Goal: Communication & Community: Answer question/provide support

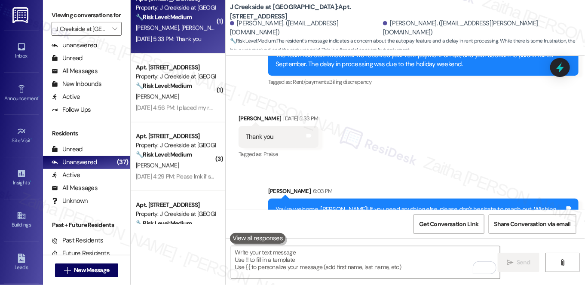
scroll to position [756, 0]
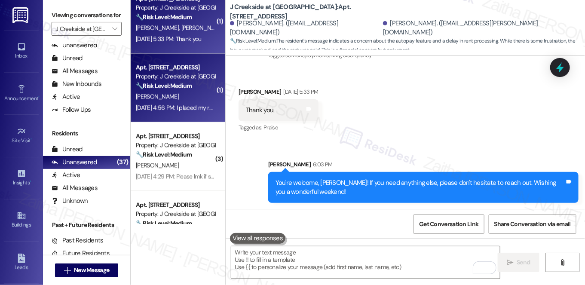
click at [202, 105] on div "Sep 03, 2025 at 4:56 PM: I placed my rent check in the box at the leasing offic…" at bounding box center [237, 108] width 203 height 8
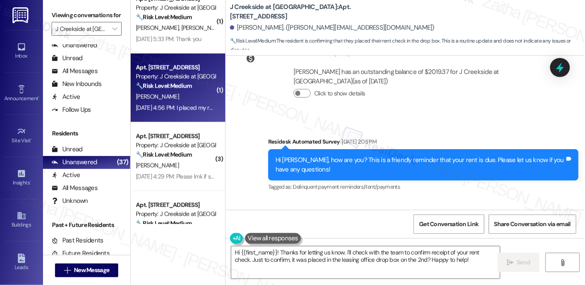
scroll to position [4468, 0]
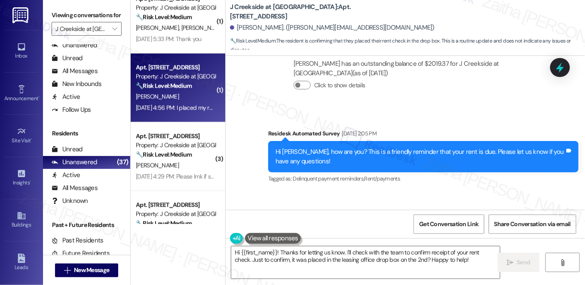
drag, startPoint x: 308, startPoint y: 184, endPoint x: 442, endPoint y: 183, distance: 134.2
click at [442, 192] on div "Received via SMS Veronica Rainer Sep 03, 2025 at 4:56 PM I placed my rent check…" at bounding box center [406, 228] width 360 height 73
copy div "I placed my rent check in the box at the leasing office on the 2nd Tags and not…"
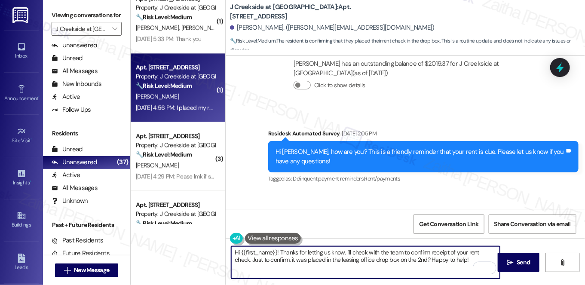
drag, startPoint x: 278, startPoint y: 251, endPoint x: 443, endPoint y: 261, distance: 165.0
click at [443, 261] on textarea "Hi {{first_name}}! Thanks for letting us know. I'll check with the team to conf…" at bounding box center [365, 262] width 269 height 32
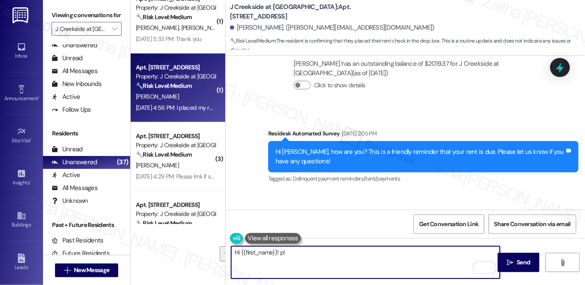
paste textarea "thank you for letting me know you placed your rent check in the drop box on the…"
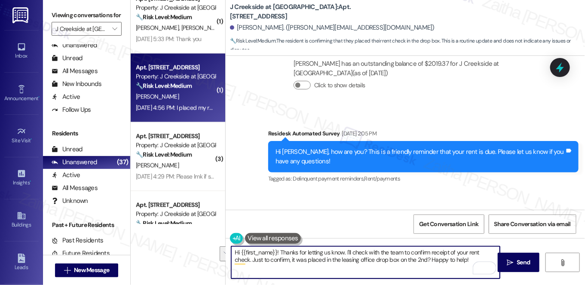
click at [357, 254] on textarea "Hi {{first_name}}! Thanks for letting us know. I'll check with the team to conf…" at bounding box center [365, 262] width 269 height 32
drag, startPoint x: 231, startPoint y: 261, endPoint x: 458, endPoint y: 264, distance: 227.1
click at [458, 264] on textarea "Hi {{first_name}}! Thanks for letting us know. I'll check with the team to conf…" at bounding box center [365, 262] width 269 height 32
type textarea "Hi {{first_name}}! Thanks for letting us know. I'll check with the team to conf…"
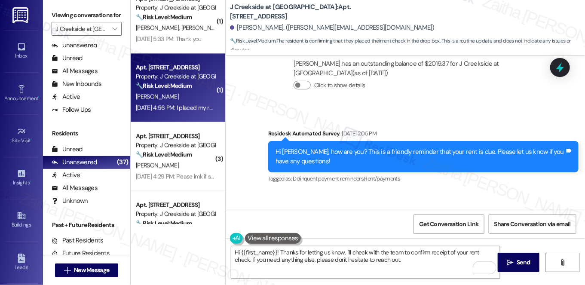
drag, startPoint x: 519, startPoint y: 261, endPoint x: 410, endPoint y: 185, distance: 132.2
click at [519, 261] on span "Send" at bounding box center [523, 262] width 13 height 9
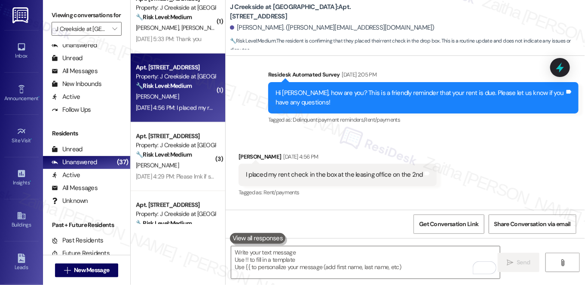
scroll to position [4537, 0]
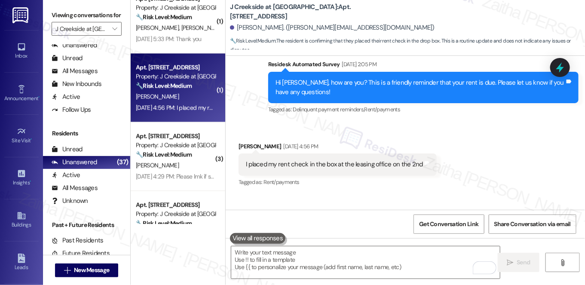
click at [489, 132] on div "Received via SMS Veronica Rainer Sep 03, 2025 at 4:56 PM I placed my rent check…" at bounding box center [406, 159] width 360 height 73
click at [550, 123] on div "Received via SMS Veronica Rainer Sep 03, 2025 at 4:56 PM I placed my rent check…" at bounding box center [406, 159] width 360 height 73
click at [557, 65] on icon at bounding box center [560, 67] width 15 height 15
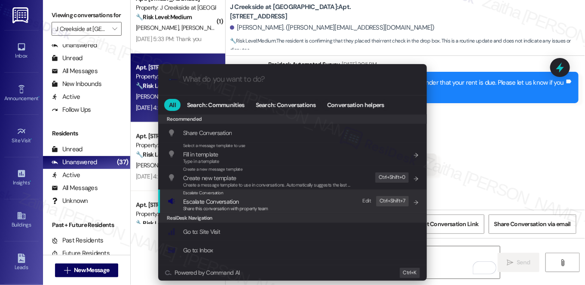
click at [187, 201] on span "Escalate Conversation" at bounding box center [210, 202] width 55 height 8
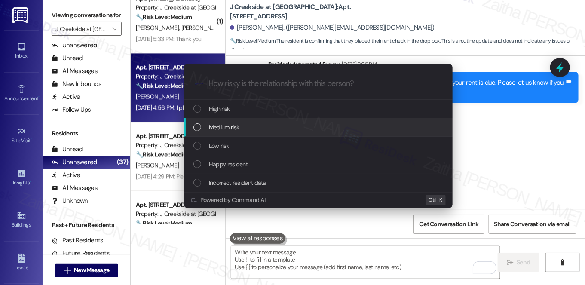
click at [234, 124] on span "Medium risk" at bounding box center [224, 127] width 30 height 9
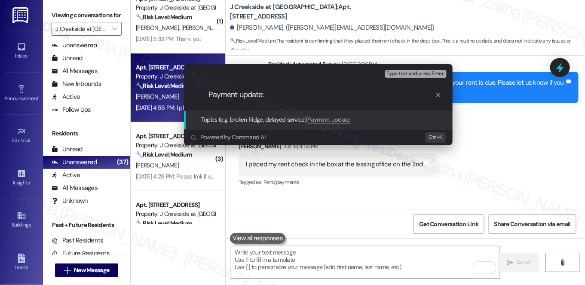
paste input "Rent Payment Placed in Drop Box"
type input "Payment update: Rent Payment Placed in Drop Box"
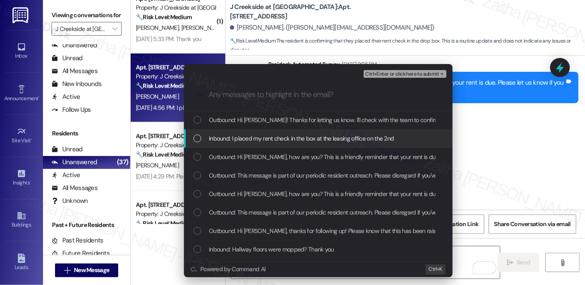
click at [283, 144] on div "Inbound: I placed my rent check in the box at the leasing office on the 2nd" at bounding box center [318, 138] width 269 height 18
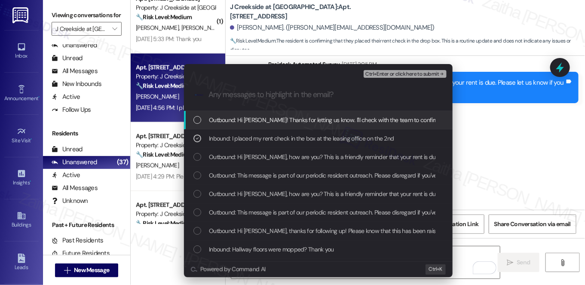
click at [401, 74] on span "Ctrl+Enter or click here to submit" at bounding box center [403, 74] width 74 height 6
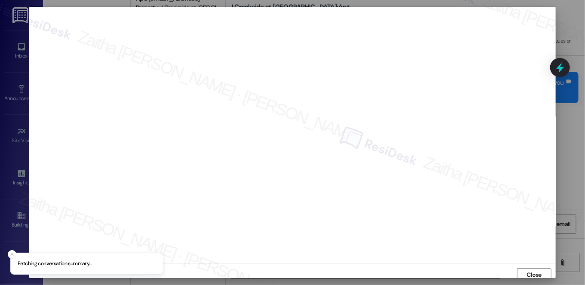
scroll to position [3, 0]
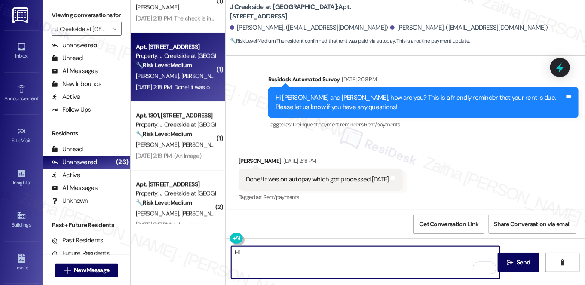
click at [255, 258] on textarea "Hi" at bounding box center [365, 262] width 269 height 32
paste textarea "Daivik"
type textarea "Hi Daivik!"
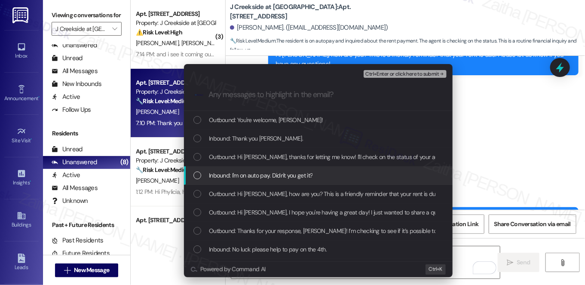
click at [299, 177] on span "Inbound: I'm on auto pay. Didn't you get it?" at bounding box center [261, 175] width 104 height 9
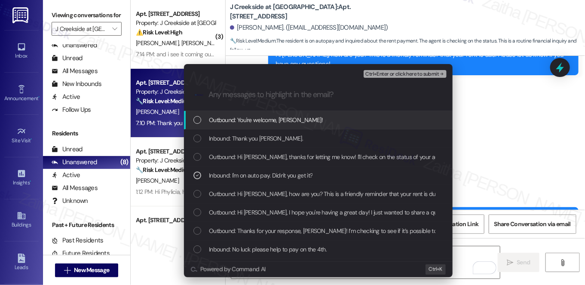
click at [382, 77] on button "Ctrl+Enter or click here to submit" at bounding box center [405, 74] width 83 height 8
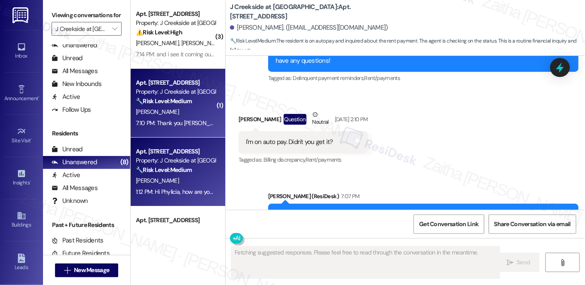
scroll to position [6648, 0]
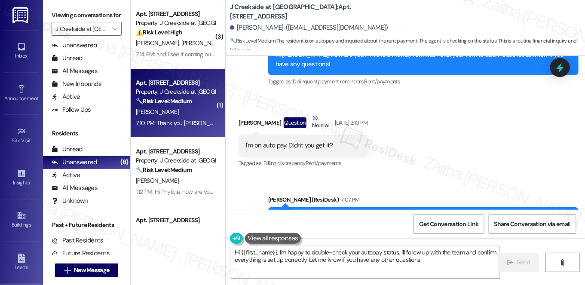
type textarea "Hi {{first_name}}, I'm happy to double-check your autopay status. I'll follow u…"
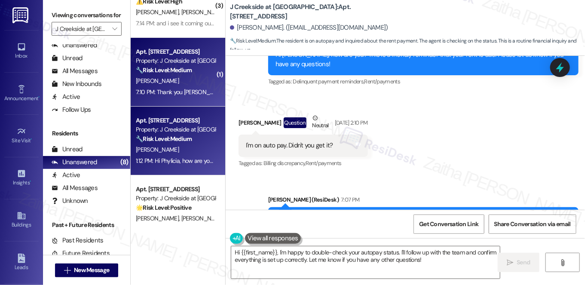
scroll to position [78, 0]
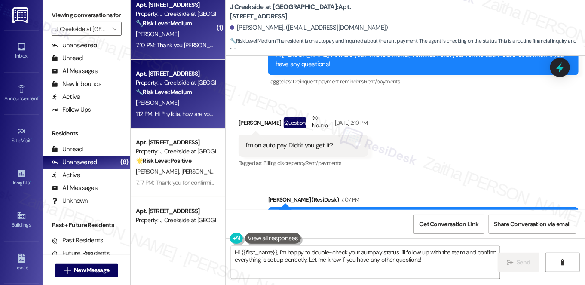
click at [181, 101] on div "P. Seymour" at bounding box center [175, 103] width 81 height 11
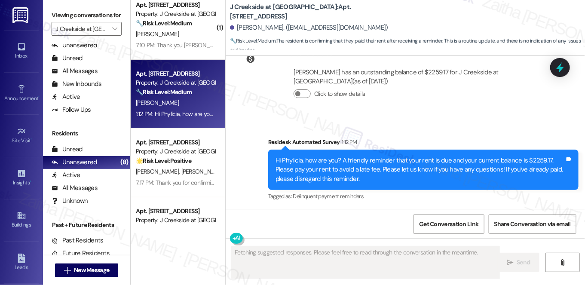
scroll to position [4943, 0]
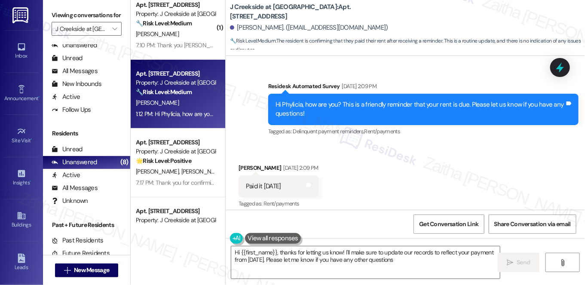
type textarea "Hi {{first_name}}, thanks for letting us know! I'll make sure to update our rec…"
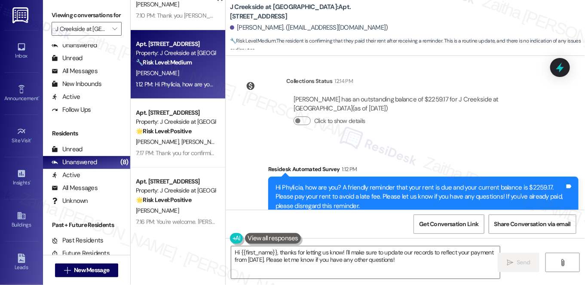
scroll to position [156, 0]
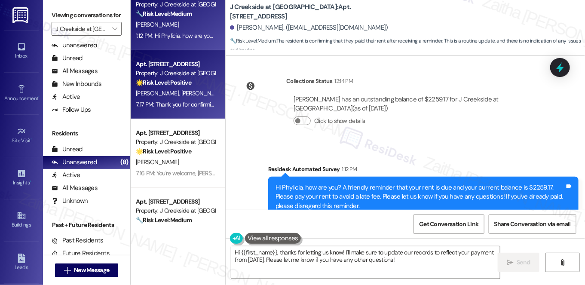
click at [206, 93] on div "K. Peters H. Gorochow" at bounding box center [175, 93] width 81 height 11
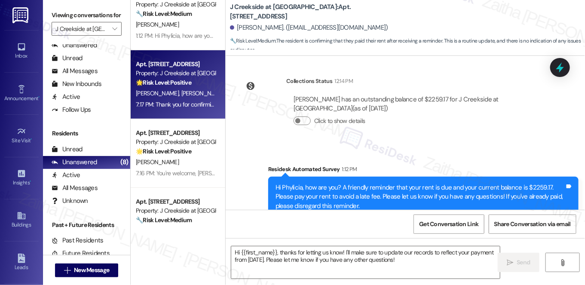
type textarea "Fetching suggested responses. Please feel free to read through the conversation…"
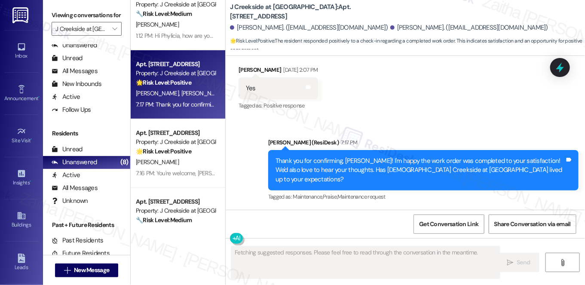
scroll to position [1188, 0]
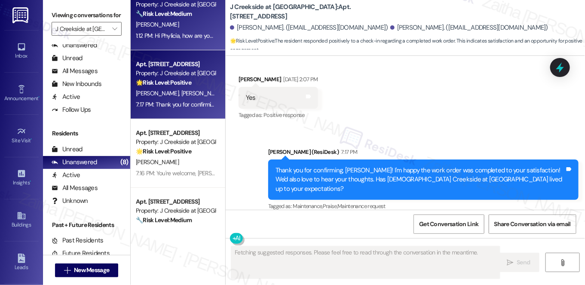
click at [204, 16] on div "🔧 Risk Level: Medium The resident is confirming that they paid their rent after…" at bounding box center [176, 13] width 80 height 9
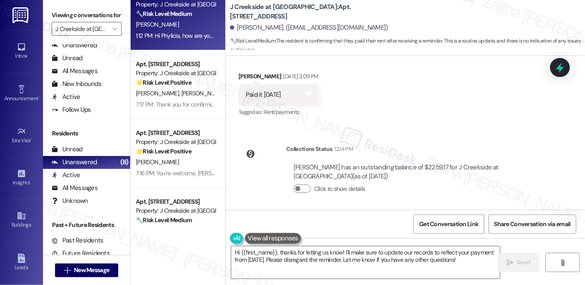
scroll to position [4904, 0]
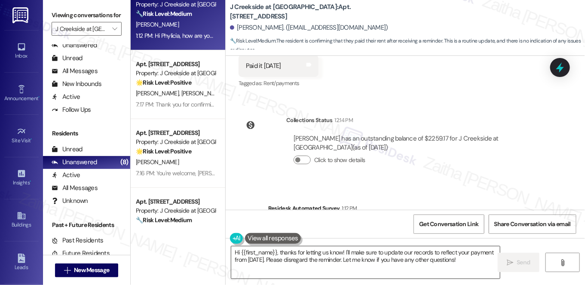
click at [257, 258] on textarea "Hi {{first_name}}, thanks for letting us know! I'll make sure to update our rec…" at bounding box center [365, 262] width 269 height 32
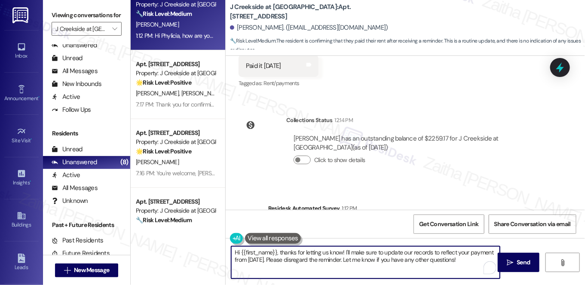
click at [258, 257] on textarea "Hi {{first_name}}, thanks for letting us know! I'll make sure to update our rec…" at bounding box center [365, 262] width 269 height 32
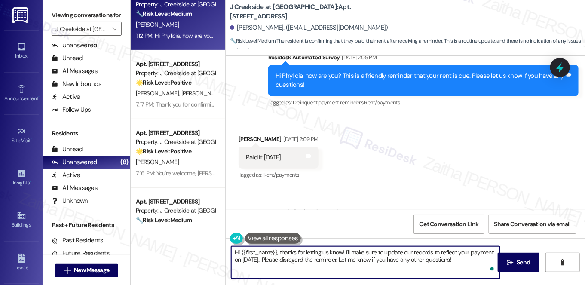
scroll to position [4943, 0]
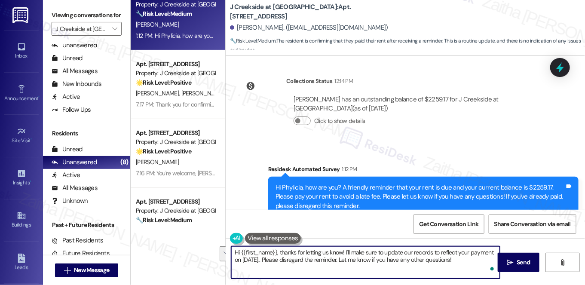
drag, startPoint x: 277, startPoint y: 250, endPoint x: 480, endPoint y: 268, distance: 203.3
click at [480, 268] on textarea "Hi {{first_name}}, thanks for letting us know! I'll make sure to update our rec…" at bounding box center [365, 262] width 269 height 32
click at [420, 267] on textarea "Hi {{first_name}}, thanks for letting us know! I'll make sure to update our rec…" at bounding box center [365, 262] width 269 height 32
type textarea "Hi {{first_name}}, thanks for letting us know! I'll make sure to update our rec…"
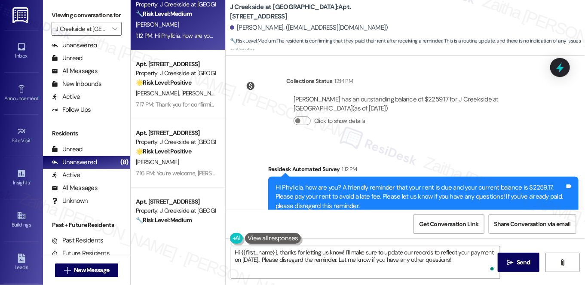
drag, startPoint x: 518, startPoint y: 261, endPoint x: 421, endPoint y: 188, distance: 122.2
click at [518, 261] on span "Send" at bounding box center [523, 262] width 13 height 9
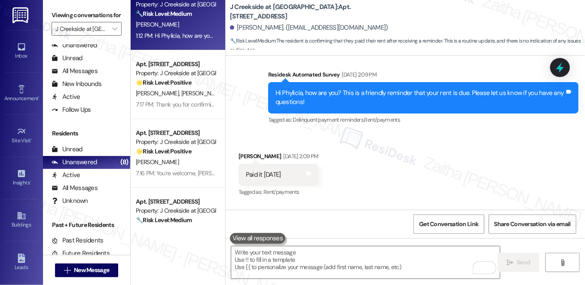
scroll to position [4763, 0]
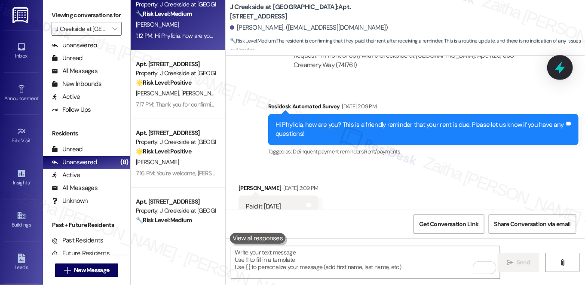
click at [557, 69] on icon at bounding box center [560, 67] width 10 height 13
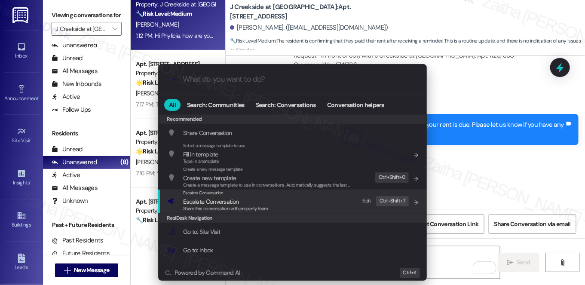
click at [212, 199] on span "Escalate Conversation" at bounding box center [210, 202] width 55 height 8
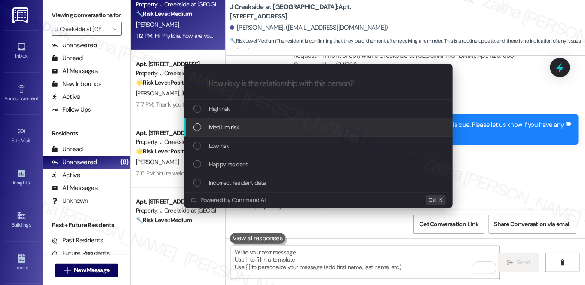
click at [227, 123] on span "Medium risk" at bounding box center [224, 127] width 30 height 9
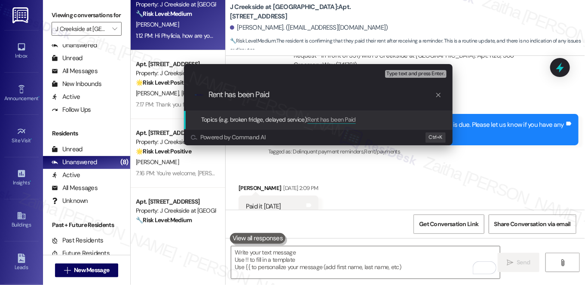
drag, startPoint x: 224, startPoint y: 94, endPoint x: 282, endPoint y: 92, distance: 58.1
click at [282, 94] on input "Rent has been Paid" at bounding box center [322, 94] width 227 height 9
type input "Rent is Paid"
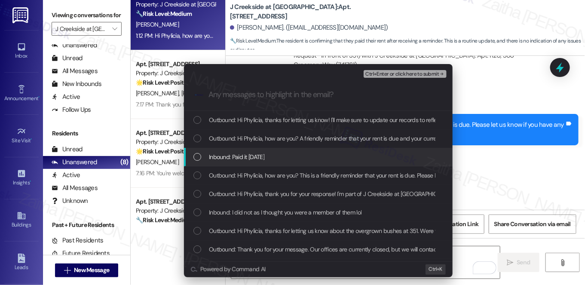
click at [280, 157] on div "Inbound: Paid it yesterday" at bounding box center [320, 156] width 252 height 9
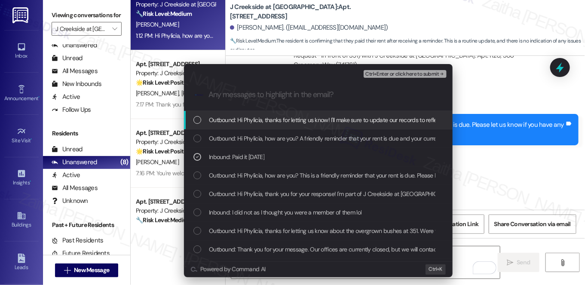
click at [383, 74] on span "Ctrl+Enter or click here to submit" at bounding box center [403, 74] width 74 height 6
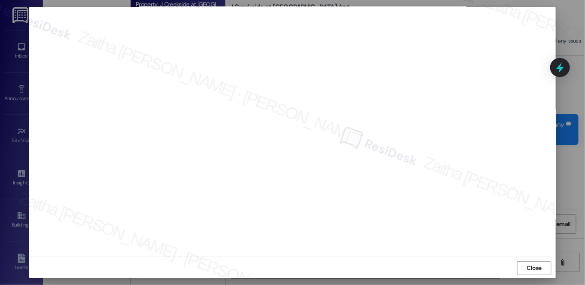
scroll to position [8, 0]
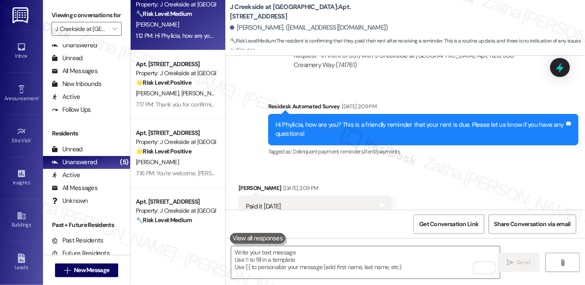
click at [206, 91] on div "K. Peters H. Gorochow" at bounding box center [175, 93] width 81 height 11
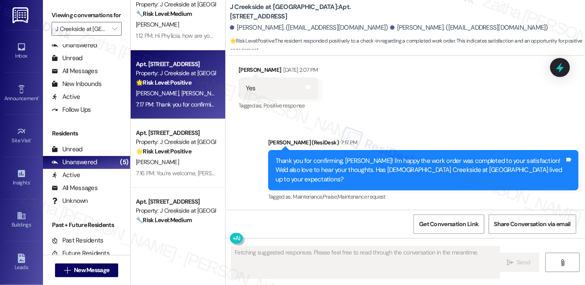
scroll to position [1188, 0]
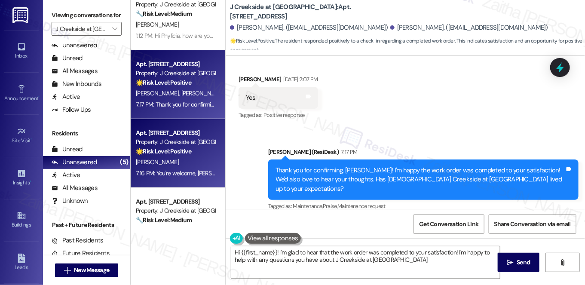
type textarea "Hi {{first_name}}! I'm glad to hear that the work order was completed to your s…"
click at [193, 164] on div "G. Lazarus" at bounding box center [175, 162] width 81 height 11
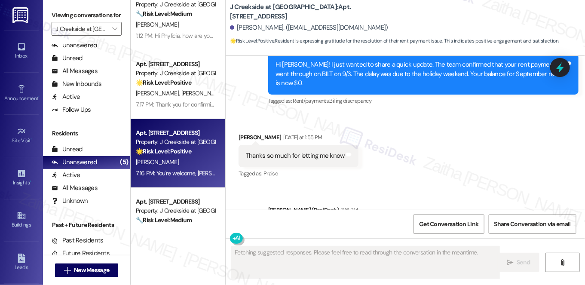
scroll to position [2939, 0]
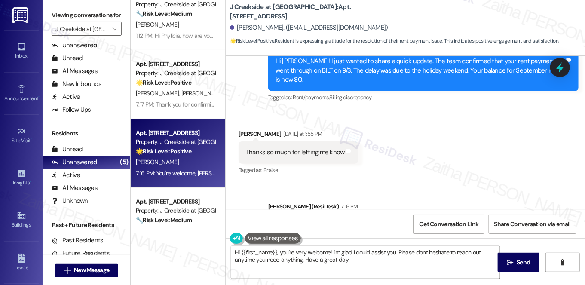
type textarea "Hi {{first_name}}, you're very welcome! I'm glad I could assist you. Please don…"
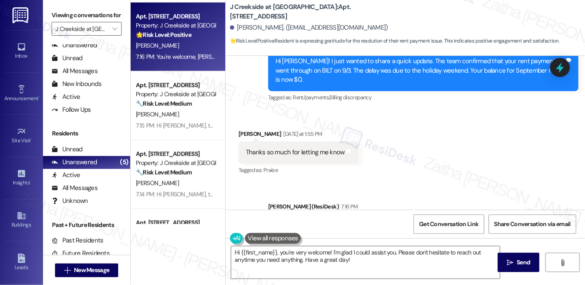
scroll to position [274, 0]
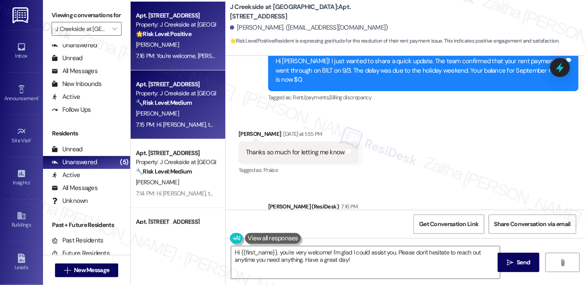
click at [207, 97] on div "Property: J Creekside at Exton" at bounding box center [176, 93] width 80 height 9
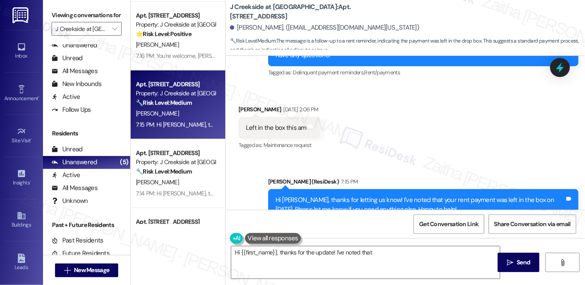
scroll to position [3064, 0]
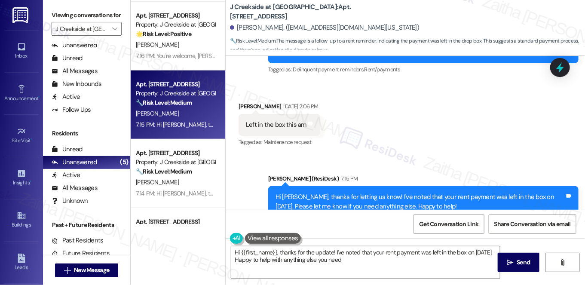
type textarea "Hi {{first_name}}, thanks for the update! I've noted that your rent payment was…"
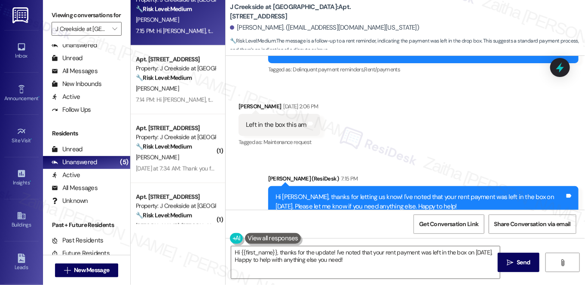
scroll to position [391, 0]
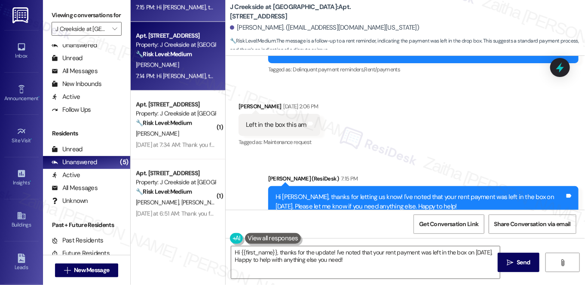
click at [193, 62] on div "D. Jacobs" at bounding box center [175, 65] width 81 height 11
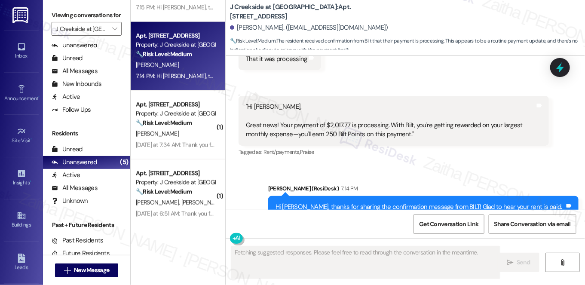
scroll to position [3264, 0]
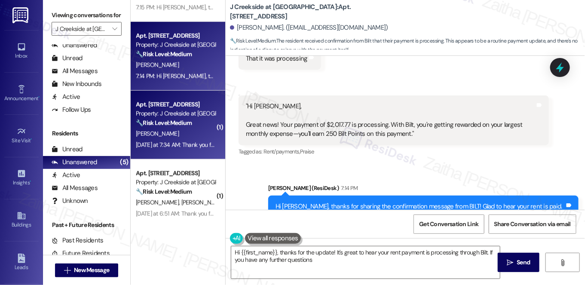
type textarea "Hi {{first_name}}, thanks for the update! It's great to hear your rent payment …"
click at [188, 133] on div "A. Detterline" at bounding box center [175, 134] width 81 height 11
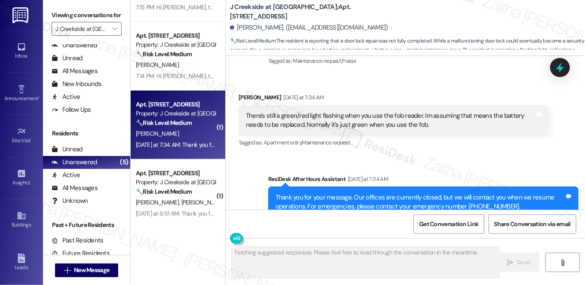
scroll to position [1268, 0]
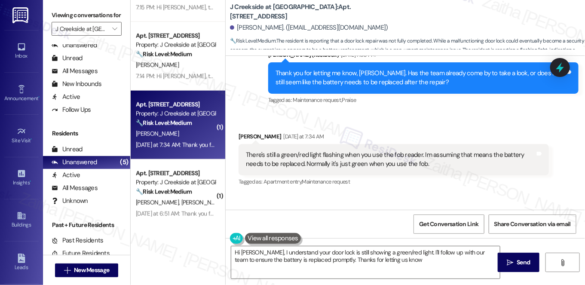
type textarea "Hi Alan, I understand your door lock is still showing a green/red light. I'll f…"
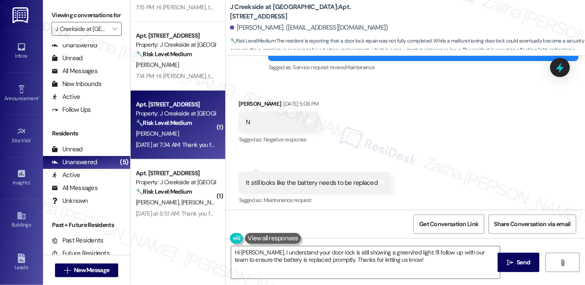
scroll to position [1112, 0]
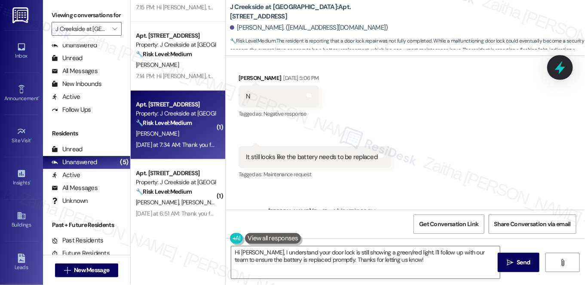
click at [555, 71] on icon at bounding box center [560, 67] width 15 height 15
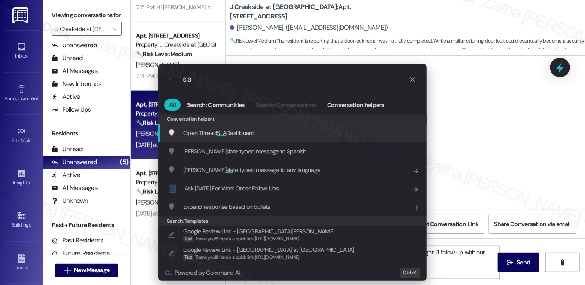
type input "sla"
click at [215, 133] on span "Open Thread SLA Dashboard" at bounding box center [218, 133] width 71 height 8
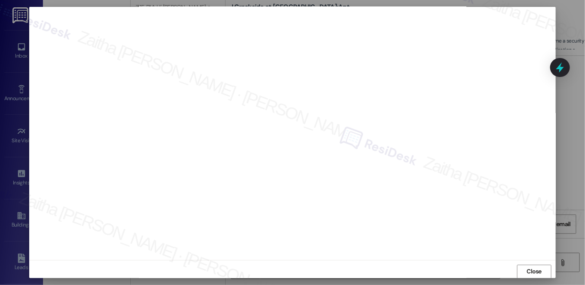
scroll to position [8, 0]
click at [537, 270] on span "Close" at bounding box center [534, 267] width 15 height 9
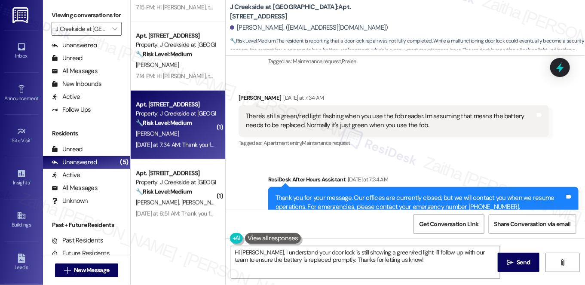
scroll to position [1307, 0]
click at [306, 259] on textarea "Hi Alan, I understand your door lock is still showing a green/red light. I'll f…" at bounding box center [365, 262] width 269 height 32
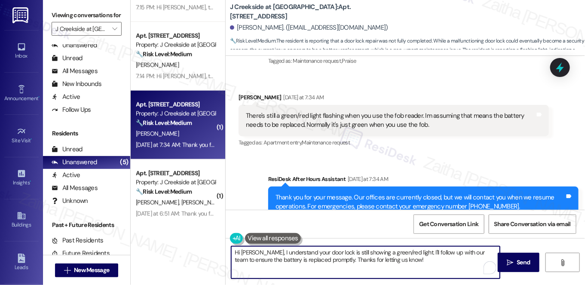
click at [305, 259] on textarea "Hi Alan, I understand your door lock is still showing a green/red light. I'll f…" at bounding box center [365, 262] width 269 height 32
drag, startPoint x: 474, startPoint y: 251, endPoint x: 289, endPoint y: 259, distance: 185.1
click at [289, 259] on textarea "Hi Alan, I understand your door lock is still showing a green/red light. I'll f…" at bounding box center [365, 262] width 269 height 32
drag, startPoint x: 231, startPoint y: 251, endPoint x: 353, endPoint y: 260, distance: 122.5
click at [353, 260] on textarea "Hi Alan, I understand your door lock is still showing a green/red light. I'll f…" at bounding box center [365, 262] width 269 height 32
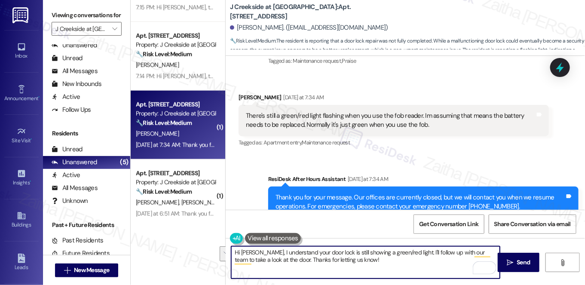
type textarea "Hi Alan, I understand your door lock is still showing a green/red light. I'll f…"
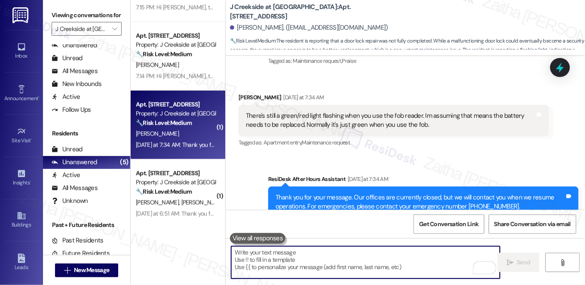
click at [310, 258] on textarea "To enrich screen reader interactions, please activate Accessibility in Grammarl…" at bounding box center [365, 262] width 269 height 32
paste textarea "Hi Alan, I understand your door lock is still showing a green/red light. I’ll f…"
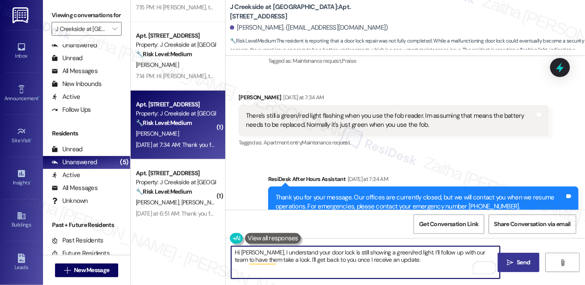
type textarea "Hi Alan, I understand your door lock is still showing a green/red light. I’ll f…"
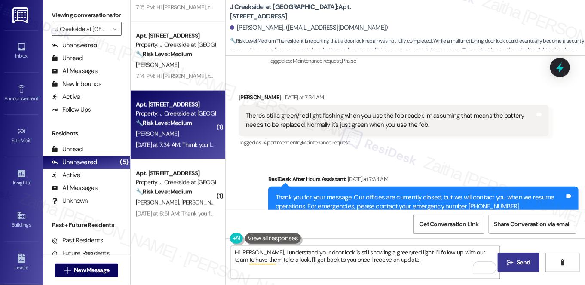
click at [526, 259] on span "Send" at bounding box center [523, 262] width 13 height 9
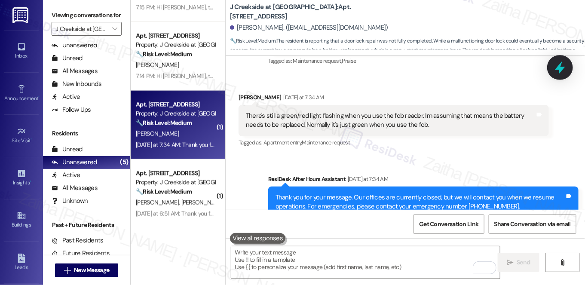
click at [564, 68] on icon at bounding box center [560, 67] width 10 height 13
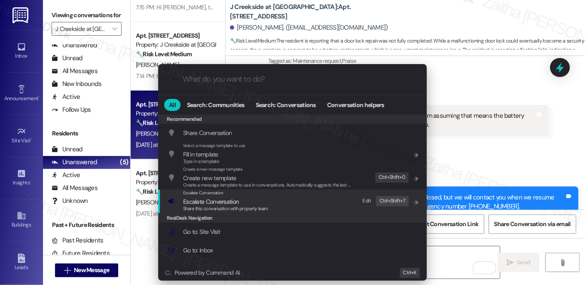
click at [211, 200] on span "Escalate Conversation" at bounding box center [210, 202] width 55 height 8
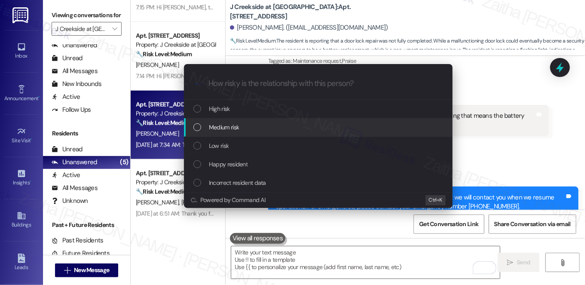
click at [231, 126] on span "Medium risk" at bounding box center [224, 127] width 30 height 9
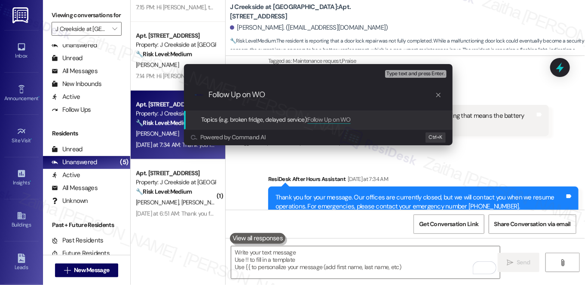
paste input "9660-1"
click at [295, 94] on input "Follow Up on WO 9660-1 -Light still flashing" at bounding box center [322, 94] width 227 height 9
type input "Follow Up on WO 9660-1 -Green/Red light still flashing"
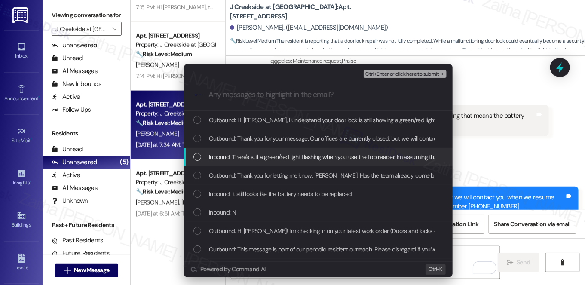
click at [280, 163] on div "Inbound: There's still a green/red light flashing when you use the fob reader. …" at bounding box center [318, 157] width 269 height 18
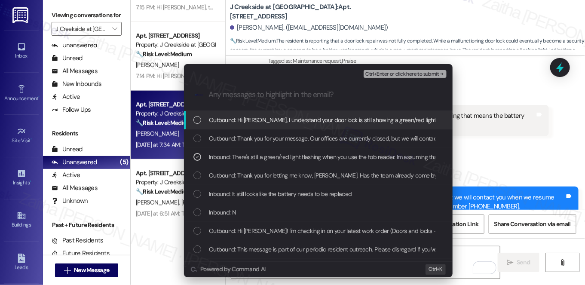
click at [381, 71] on span "Ctrl+Enter or click here to submit" at bounding box center [403, 74] width 74 height 6
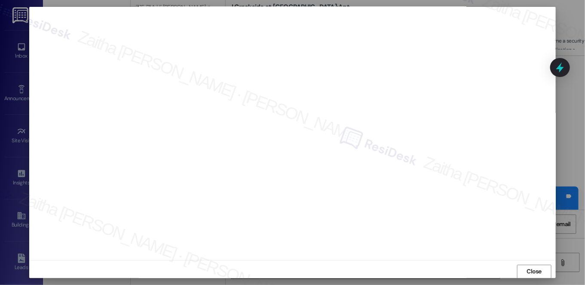
scroll to position [0, 0]
click at [529, 277] on span "Close" at bounding box center [534, 275] width 15 height 9
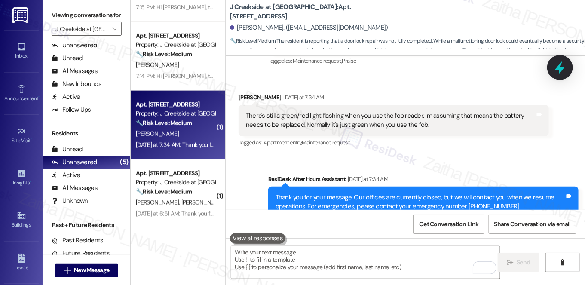
click at [562, 66] on icon at bounding box center [560, 67] width 15 height 15
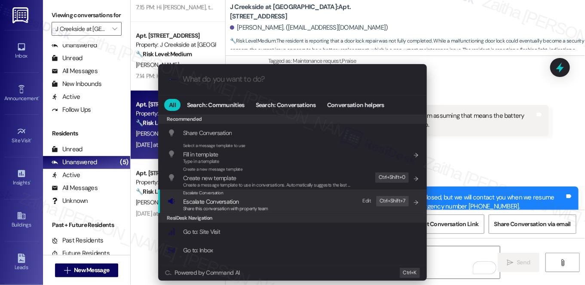
click at [206, 206] on span "Share this conversation with property team" at bounding box center [225, 209] width 85 height 6
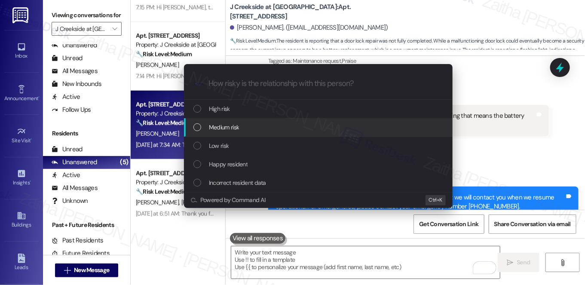
click at [225, 129] on span "Medium risk" at bounding box center [224, 127] width 30 height 9
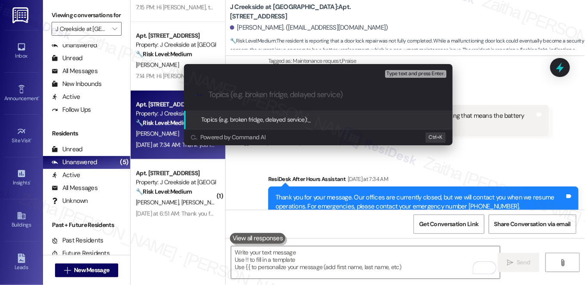
paste input "Follow Up on WO 9660-1 -Green/Red light still flashing"
type input "Follow Up on WO 9660-1 -Green/Red light still flashing"
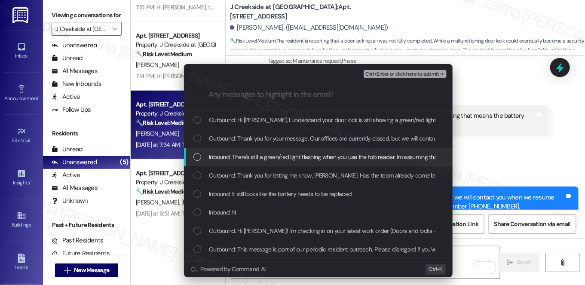
click at [269, 149] on div "Inbound: There's still a green/red light flashing when you use the fob reader. …" at bounding box center [318, 157] width 269 height 18
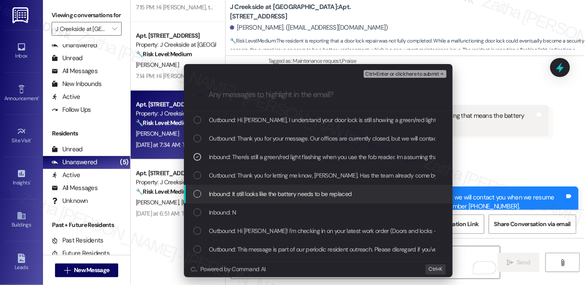
click at [265, 195] on span "Inbound: It still looks like the battery needs to be replaced" at bounding box center [280, 193] width 143 height 9
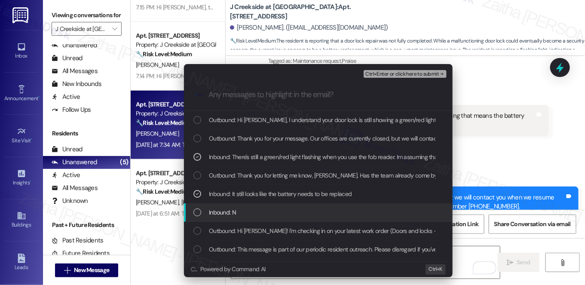
click at [262, 211] on div "Inbound: N" at bounding box center [320, 212] width 252 height 9
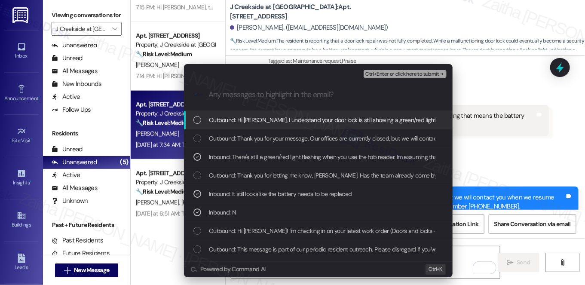
click at [403, 75] on span "Ctrl+Enter or click here to submit" at bounding box center [403, 74] width 74 height 6
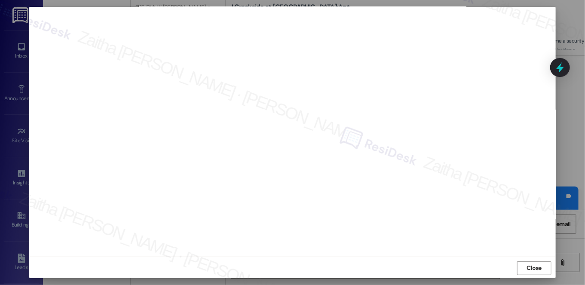
scroll to position [8, 0]
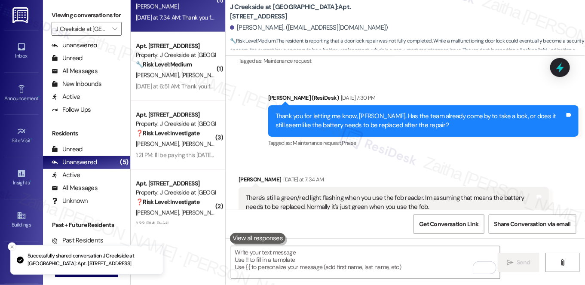
scroll to position [533, 0]
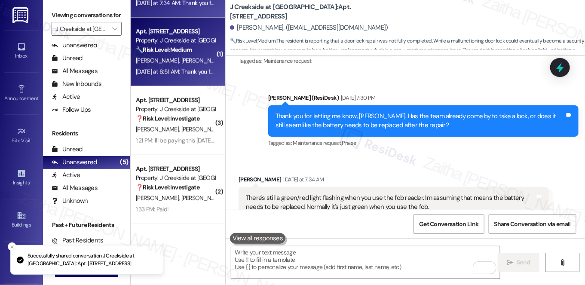
click at [194, 61] on div "S. Datta U. Datta" at bounding box center [175, 60] width 81 height 11
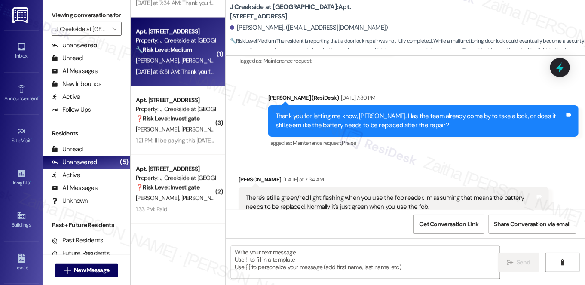
type textarea "Fetching suggested responses. Please feel free to read through the conversation…"
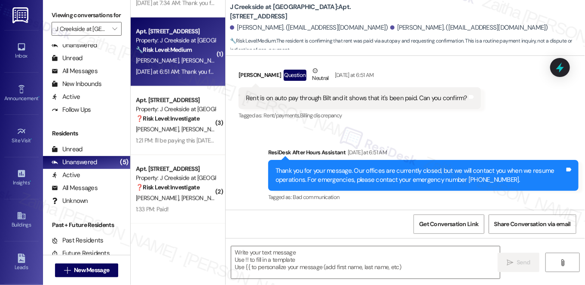
scroll to position [902, 0]
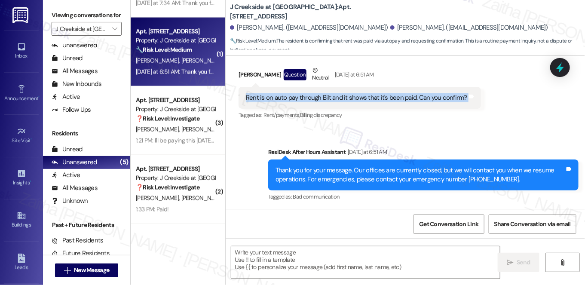
drag, startPoint x: 241, startPoint y: 94, endPoint x: 464, endPoint y: 108, distance: 224.1
click at [464, 108] on div "Rent is on auto pay through Bilt and it shows that it's been paid. Can you conf…" at bounding box center [360, 98] width 243 height 22
copy div "Rent is on auto pay through Bilt and it shows that it's been paid. Can you conf…"
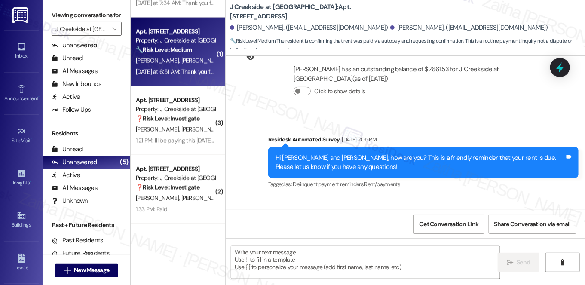
scroll to position [746, 0]
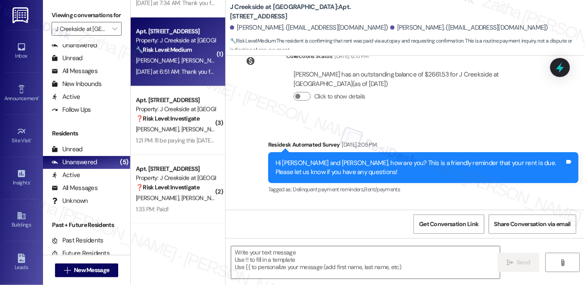
click at [440, 148] on div "Residesk Automated Survey Sep 03, 2025 at 2:05 PM" at bounding box center [423, 146] width 311 height 12
click at [304, 96] on button "Click to show details" at bounding box center [302, 96] width 17 height 9
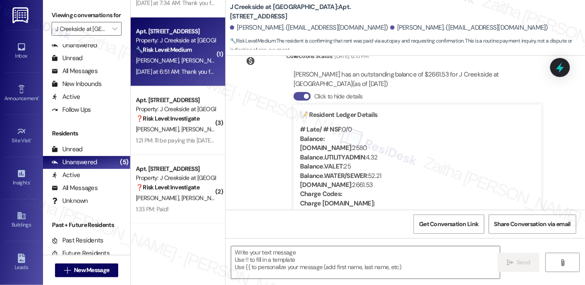
click at [296, 95] on button "Click to hide details" at bounding box center [302, 96] width 17 height 9
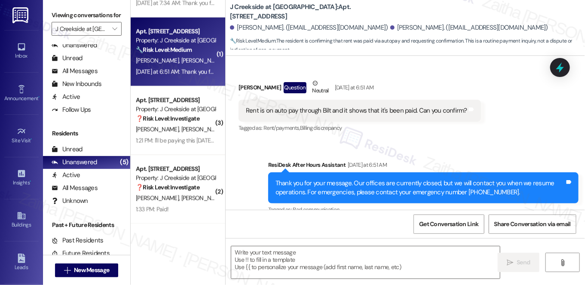
scroll to position [902, 0]
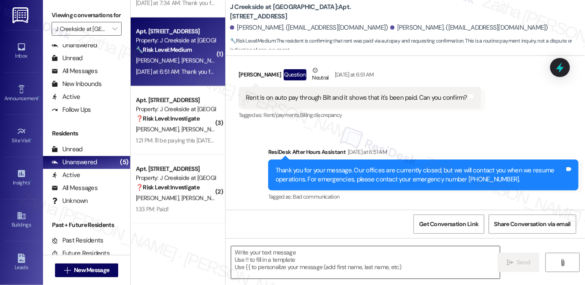
click at [285, 266] on textarea at bounding box center [365, 262] width 269 height 32
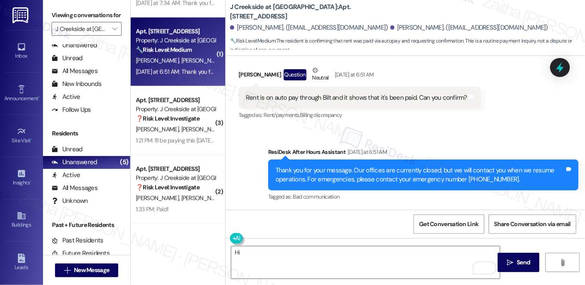
click at [247, 76] on div "Samir Datta Question Neutral Yesterday at 6:51 AM" at bounding box center [360, 76] width 243 height 21
copy div "Samir"
click at [267, 252] on textarea "Hi" at bounding box center [365, 262] width 269 height 32
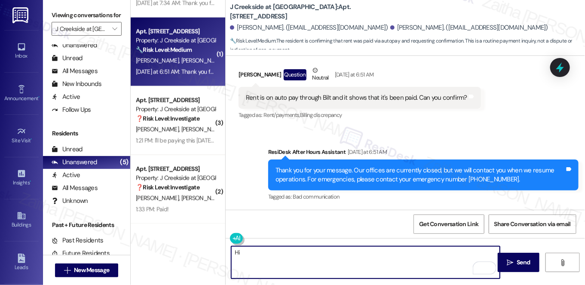
paste textarea "Samir"
paste textarea "Thanks for letting me know — I’ll confirm with the team that your Bilt autopay …"
paste textarea "Thank you for letting me know. I understand Bilt is showing your rent as paid. …"
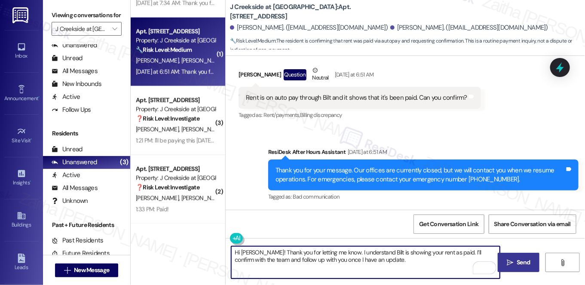
type textarea "Hi Samir! Thank you for letting me know. I understand Bilt is showing your rent…"
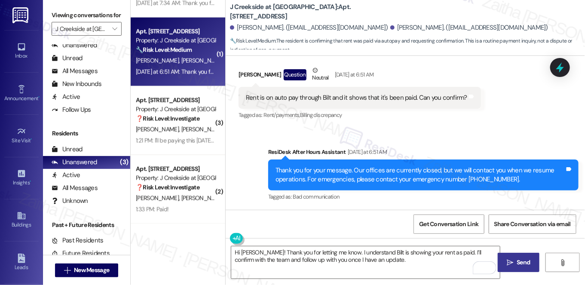
click at [526, 261] on span "Send" at bounding box center [523, 262] width 13 height 9
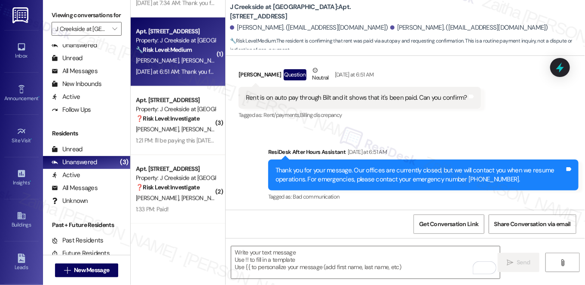
scroll to position [971, 0]
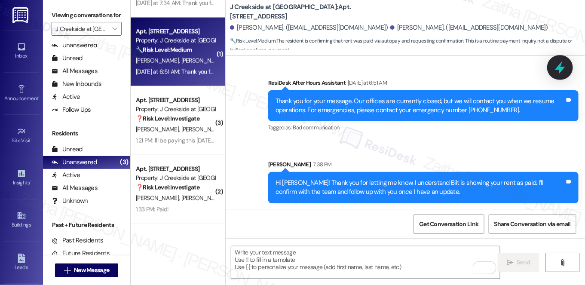
click at [566, 70] on icon at bounding box center [560, 67] width 15 height 15
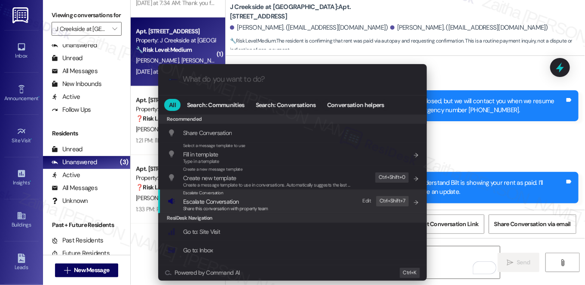
click at [220, 199] on span "Escalate Conversation" at bounding box center [210, 202] width 55 height 8
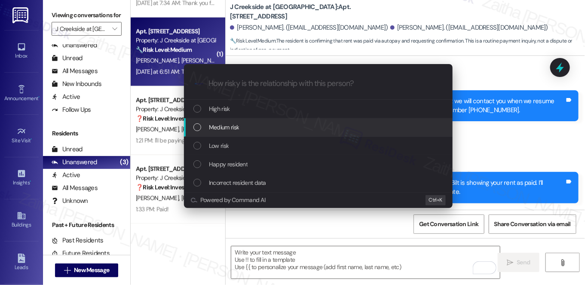
click at [241, 126] on div "Medium risk" at bounding box center [320, 127] width 252 height 9
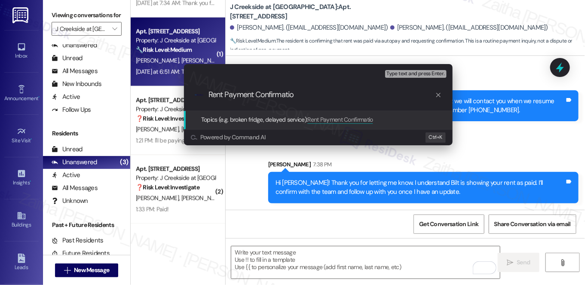
type input "Rent Payment Confirmation"
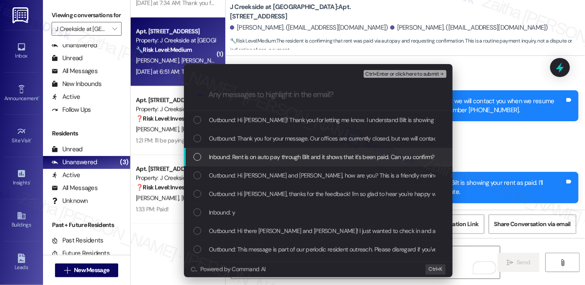
click at [253, 162] on div "Inbound: Rent is on auto pay through Bilt and it shows that it's been paid. Can…" at bounding box center [318, 157] width 269 height 18
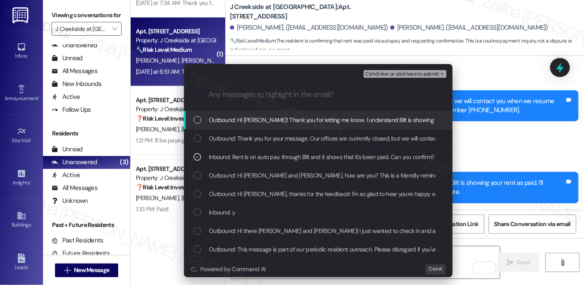
click at [414, 70] on button "Ctrl+Enter or click here to submit" at bounding box center [405, 74] width 83 height 8
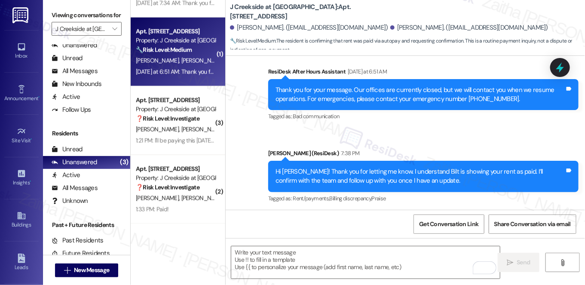
scroll to position [984, 0]
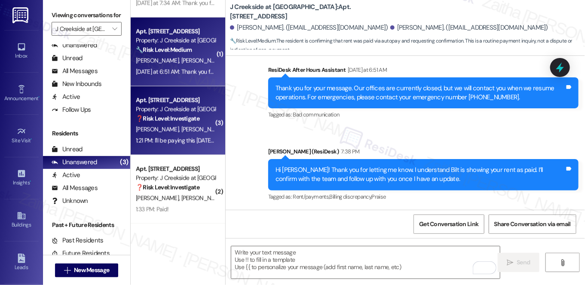
click at [202, 140] on div "1:21 PM: I'll be paying this September 17 as that is our final day in the apart…" at bounding box center [223, 141] width 175 height 8
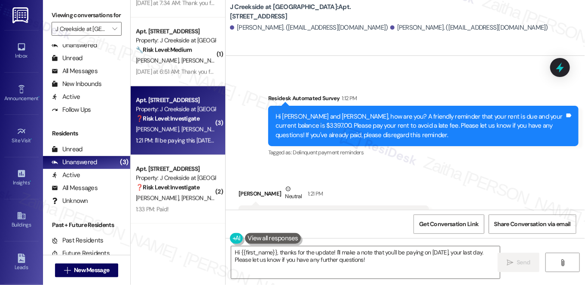
scroll to position [911, 0]
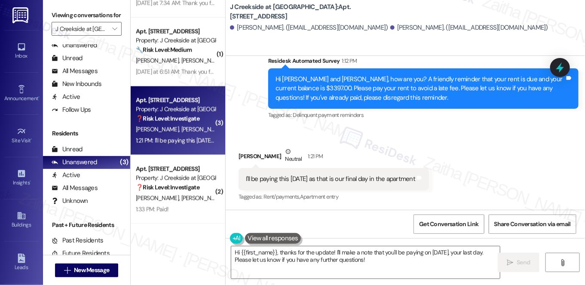
click at [241, 153] on div "Matthew Dieterle Neutral 1:21 PM" at bounding box center [334, 157] width 191 height 21
click at [242, 156] on div "Matthew Dieterle Neutral 1:21 PM" at bounding box center [334, 157] width 191 height 21
copy div "Matthew"
click at [266, 252] on textarea "Hi {{first_name}}, thanks for the update! I'll make a note that you'll be payin…" at bounding box center [365, 262] width 269 height 32
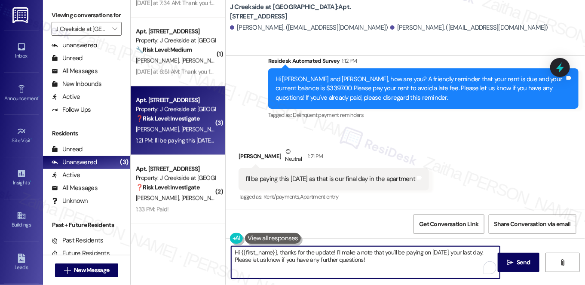
click at [266, 252] on textarea "Hi {{first_name}}, thanks for the update! I'll make a note that you'll be payin…" at bounding box center [365, 262] width 269 height 32
paste textarea "Matthew"
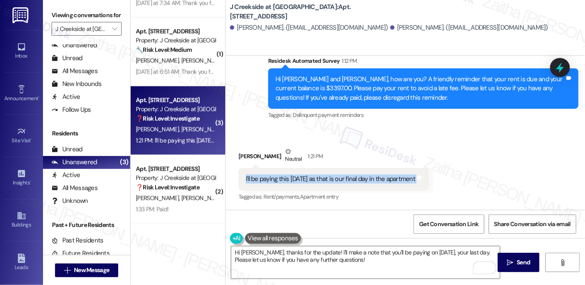
drag, startPoint x: 240, startPoint y: 175, endPoint x: 440, endPoint y: 187, distance: 201.2
click at [429, 187] on div "I'll be paying this September 17 as that is our final day in the apartment Tags…" at bounding box center [334, 179] width 191 height 22
copy div "I'll be paying this September 17 as that is our final day in the apartment Tags…"
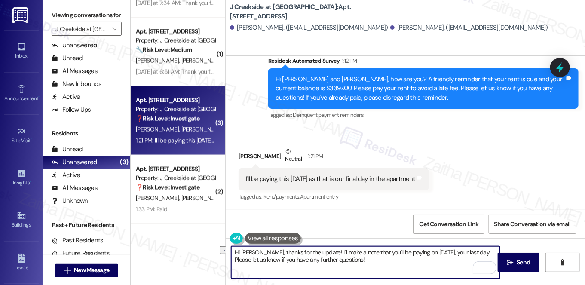
drag, startPoint x: 230, startPoint y: 260, endPoint x: 376, endPoint y: 263, distance: 145.8
click at [376, 263] on textarea "Hi Matthew, thanks for the update! I'll make a note that you'll be paying on Se…" at bounding box center [365, 262] width 269 height 32
paste textarea "Please let me know if there’s anything you need as you prepare for move-out."
click at [487, 252] on textarea "Hi Matthew, thanks for the update! I'll make a note that you'll be paying on Se…" at bounding box center [365, 262] width 269 height 32
paste textarea "in the apartment"
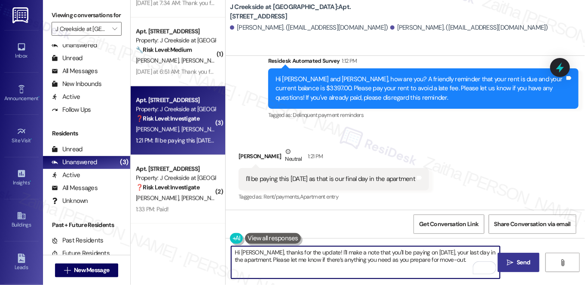
type textarea "Hi Matthew, thanks for the update! I'll make a note that you'll be paying on Se…"
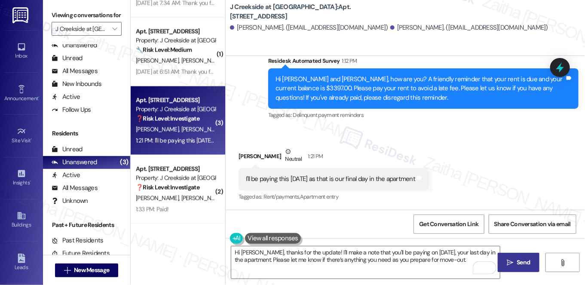
click at [516, 262] on span "Send" at bounding box center [524, 262] width 17 height 9
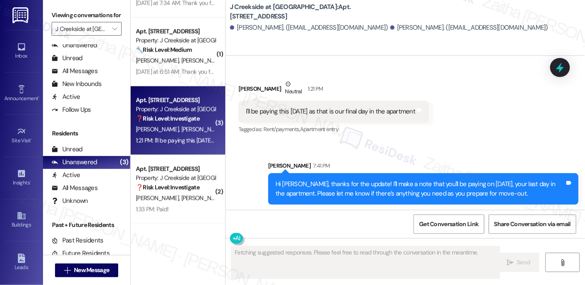
scroll to position [981, 0]
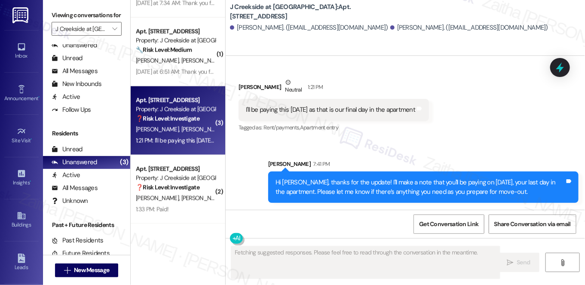
drag, startPoint x: 563, startPoint y: 71, endPoint x: 549, endPoint y: 86, distance: 20.1
click at [563, 71] on icon at bounding box center [560, 67] width 11 height 11
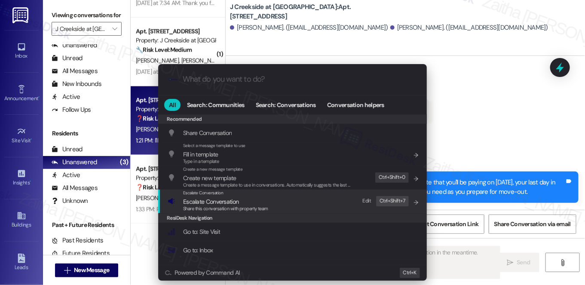
click at [221, 202] on span "Escalate Conversation" at bounding box center [210, 202] width 55 height 8
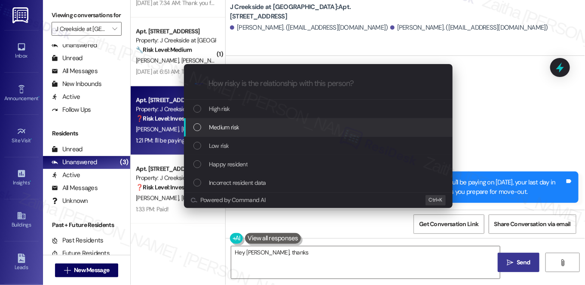
click at [229, 123] on div "Medium risk" at bounding box center [318, 127] width 269 height 18
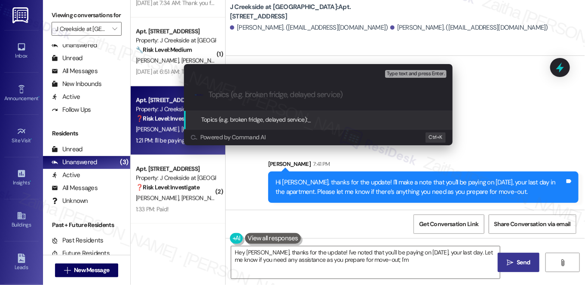
type textarea "Hey Matthew, thanks for the update! I've noted that you'll be paying on Septemb…"
type input "P"
type textarea "Hey Matthew, thanks for the update! I've noted that you'll be paying on Septemb…"
type input "Plan to Pay"
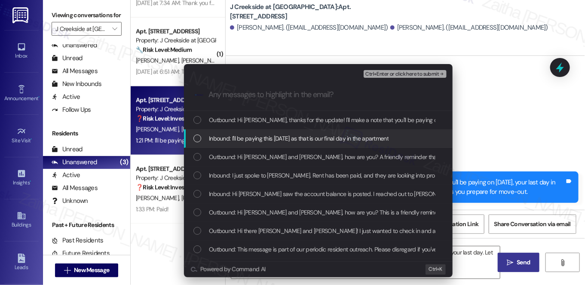
click at [241, 137] on span "Inbound: I'll be paying this September 17 as that is our final day in the apart…" at bounding box center [299, 138] width 180 height 9
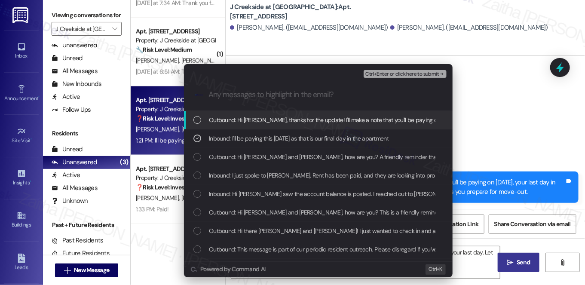
click at [410, 76] on span "Ctrl+Enter or click here to submit" at bounding box center [403, 74] width 74 height 6
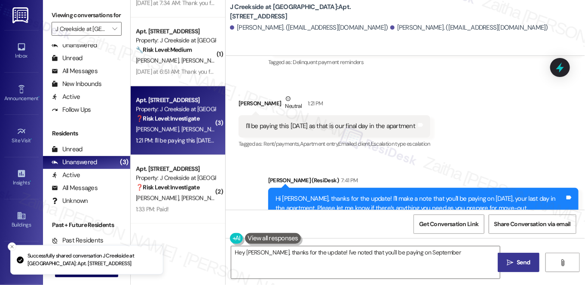
scroll to position [993, 0]
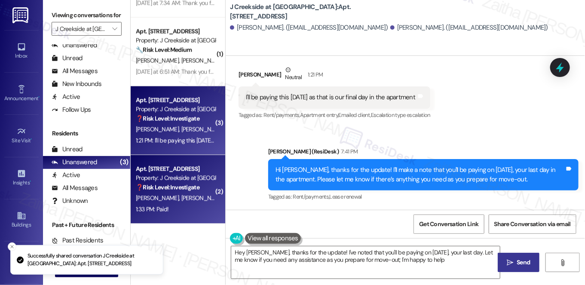
type textarea "Hey Matthew, thanks for the update! I've noted that you'll be paying on Septemb…"
click at [205, 193] on div "C. Carfagno D. Carfagno" at bounding box center [175, 198] width 81 height 11
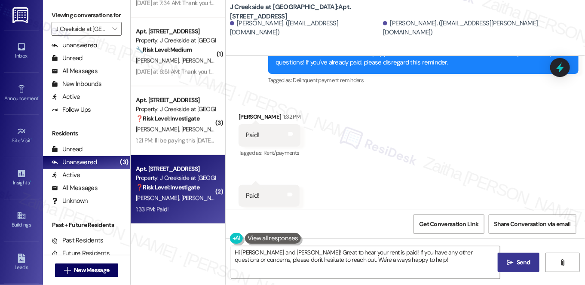
scroll to position [1545, 0]
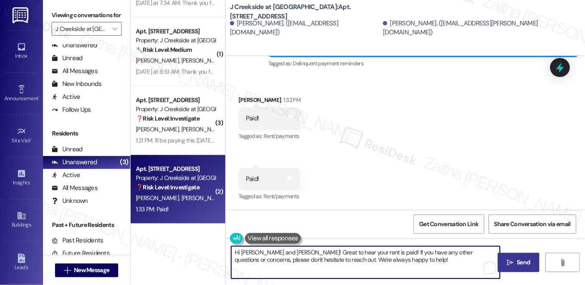
drag, startPoint x: 267, startPoint y: 252, endPoint x: 215, endPoint y: 250, distance: 52.1
click at [215, 250] on div "Apt. 1108, 360 Creamery Way Property: J Creekside at Exton 🔧 Risk Level: Medium…" at bounding box center [358, 142] width 455 height 285
drag, startPoint x: 344, startPoint y: 258, endPoint x: 424, endPoint y: 261, distance: 80.1
click at [421, 263] on textarea "Thank you for confirming, Chris! Great to hear your rent is paid! If you have a…" at bounding box center [365, 262] width 269 height 32
type textarea "Thank you for confirming, Chris! Great to hear your rent is paid! If you have a…"
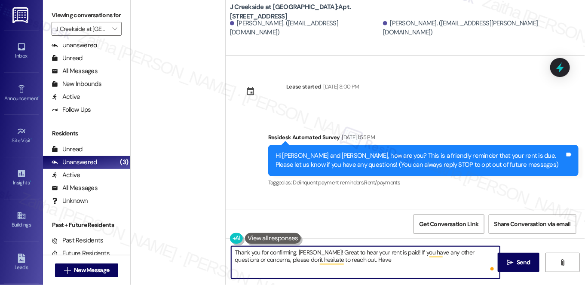
scroll to position [1545, 0]
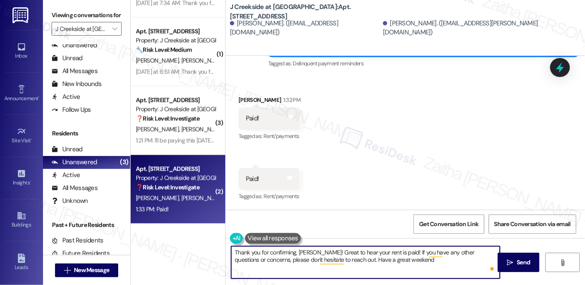
type textarea "Thank you for confirming, [PERSON_NAME]! Great to hear your rent is paid! If yo…"
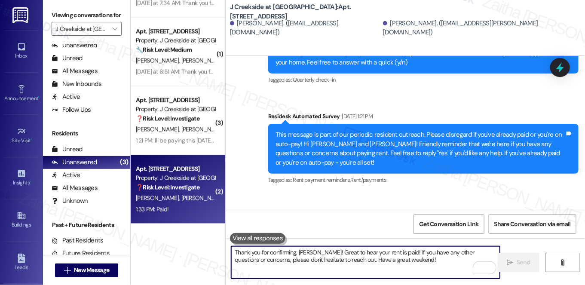
scroll to position [988, 0]
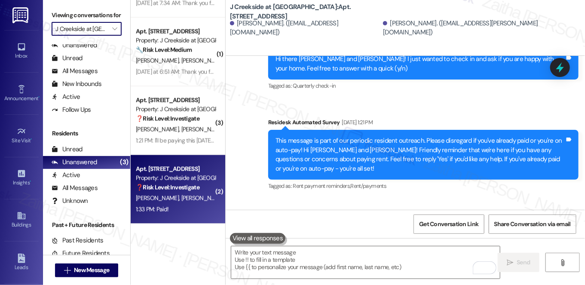
click at [83, 36] on input "J Creekside at [GEOGRAPHIC_DATA]" at bounding box center [81, 29] width 52 height 14
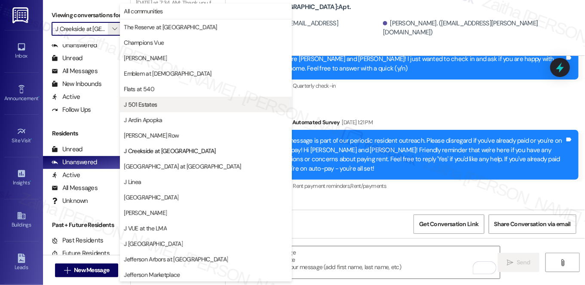
scroll to position [0, 0]
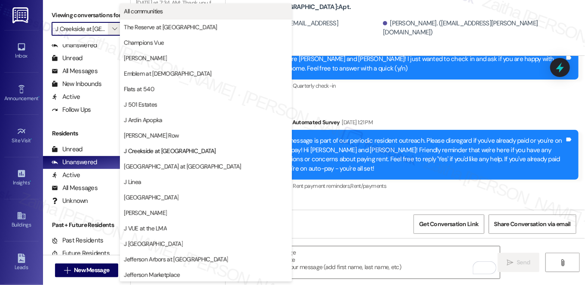
click at [162, 8] on span "All communities" at bounding box center [143, 11] width 39 height 9
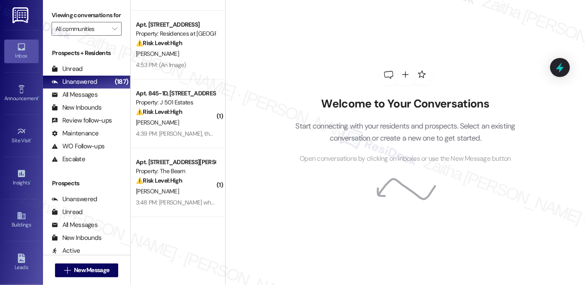
scroll to position [156, 0]
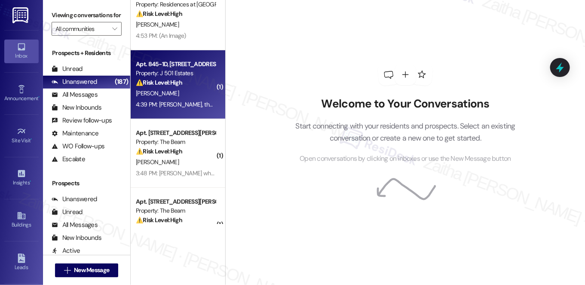
click at [197, 90] on div "[PERSON_NAME]" at bounding box center [175, 93] width 81 height 11
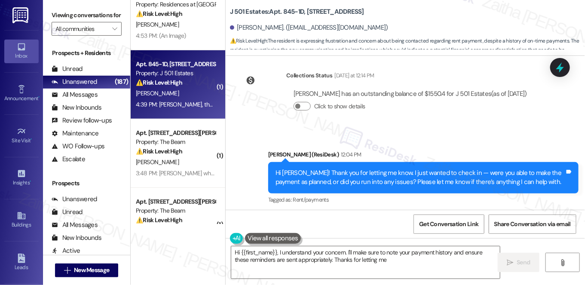
scroll to position [724, 0]
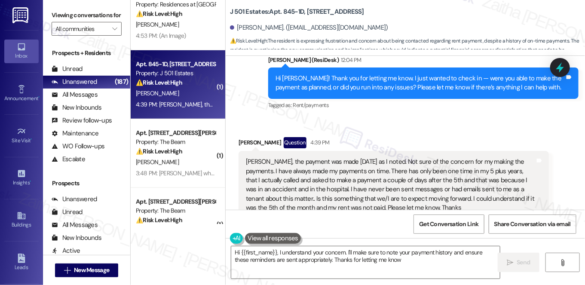
type textarea "Hi {{first_name}}, I understand your concern. I'll make sure to note your payme…"
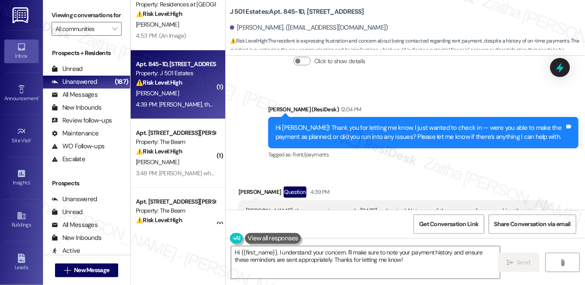
scroll to position [724, 0]
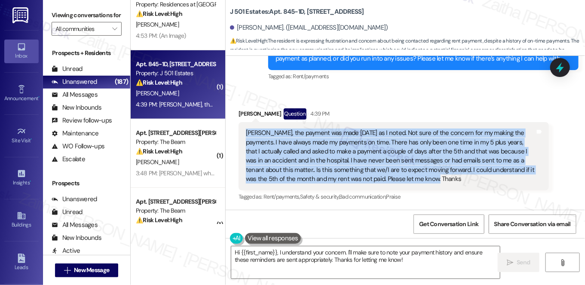
drag, startPoint x: 243, startPoint y: 129, endPoint x: 439, endPoint y: 185, distance: 204.5
click at [439, 185] on div "[PERSON_NAME], the payment was made [DATE] as I noted. Not sure of the concern …" at bounding box center [394, 156] width 311 height 68
copy div "[PERSON_NAME], the payment was made [DATE] as I noted. Not sure of the concern …"
click at [452, 189] on div "[PERSON_NAME], the payment was made [DATE] as I noted. Not sure of the concern …" at bounding box center [394, 156] width 311 height 68
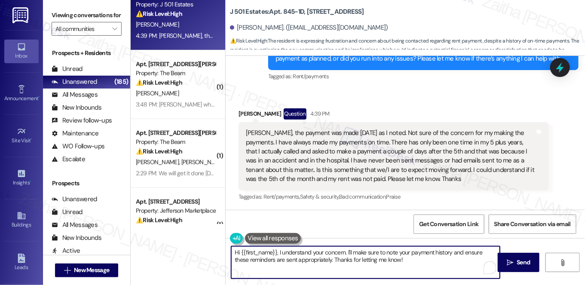
drag, startPoint x: 234, startPoint y: 252, endPoint x: 409, endPoint y: 261, distance: 176.1
click at [409, 266] on textarea "Hi {{first_name}}, I understand your concern. I'll make sure to note your payme…" at bounding box center [365, 262] width 269 height 32
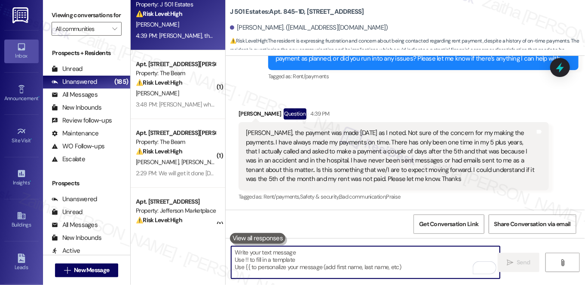
paste textarea "thank you for your message. Please know the reminders are sent to all residents…"
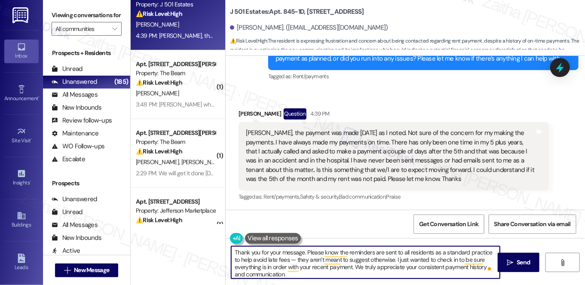
click at [292, 252] on textarea "Thank you for your message. Please know the reminders are sent to all residents…" at bounding box center [365, 262] width 269 height 32
click at [244, 113] on div "[PERSON_NAME] Question 4:39 PM" at bounding box center [394, 115] width 311 height 14
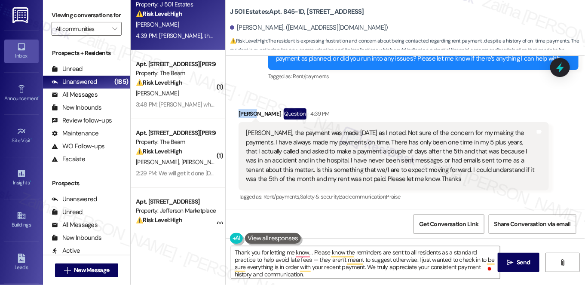
click at [244, 113] on div "[PERSON_NAME] Question 4:39 PM" at bounding box center [394, 115] width 311 height 14
copy div "[PERSON_NAME]"
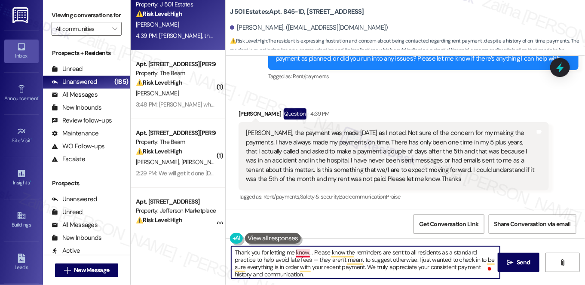
click at [307, 253] on textarea "Thank you for letting me know, . Please know the reminders are sent to all resi…" at bounding box center [365, 262] width 269 height 32
paste textarea "[PERSON_NAME]"
click at [323, 251] on textarea "Thank you for letting me know, [PERSON_NAME]. Please know the reminders are sen…" at bounding box center [365, 262] width 269 height 32
paste textarea "I completely understand your concern."
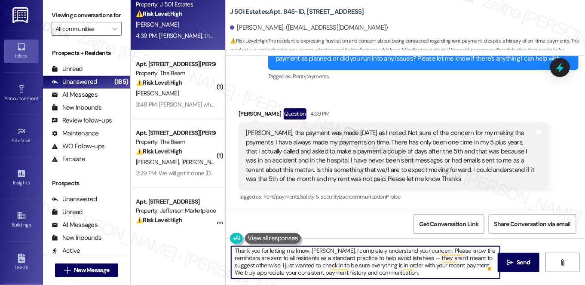
scroll to position [2, 0]
drag, startPoint x: 292, startPoint y: 258, endPoint x: 348, endPoint y: 255, distance: 55.1
click at [348, 255] on textarea "Thank you for letting me know, [PERSON_NAME]. I completely understand your conc…" at bounding box center [365, 262] width 269 height 32
click at [353, 257] on textarea "Thank you for letting me know, [PERSON_NAME]. I completely understand your conc…" at bounding box center [365, 262] width 269 height 32
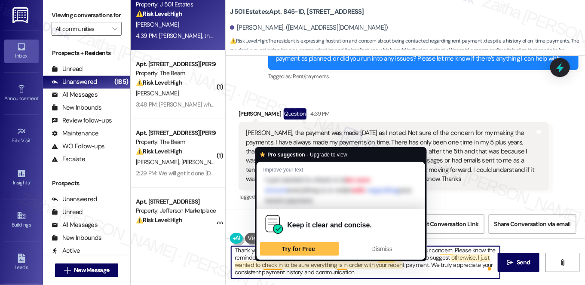
click at [271, 264] on textarea "Thank you for letting me know, [PERSON_NAME]. I completely understand your conc…" at bounding box center [365, 262] width 269 height 32
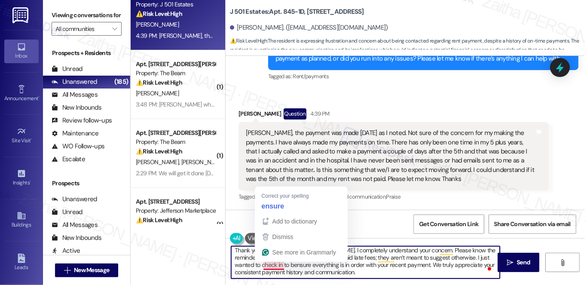
click at [265, 265] on textarea "Thank you for letting me know, [PERSON_NAME]. I completely understand your conc…" at bounding box center [365, 262] width 269 height 32
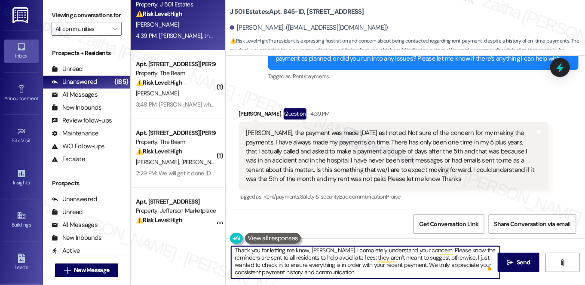
click at [470, 250] on textarea "Thank you for letting me know, [PERSON_NAME]. I completely understand your conc…" at bounding box center [365, 262] width 269 height 32
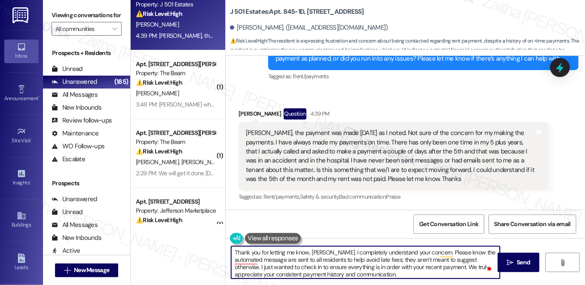
click at [262, 259] on textarea "Thank you for letting me know, [PERSON_NAME]. I completely understand your conc…" at bounding box center [365, 262] width 269 height 32
click at [296, 260] on textarea "Thank you for letting me know, [PERSON_NAME]. I completely understand your conc…" at bounding box center [365, 262] width 269 height 32
click at [361, 274] on textarea "Thank you for letting me know, [PERSON_NAME]. I completely understand your conc…" at bounding box center [365, 262] width 269 height 32
type textarea "Thank you for letting me know, [PERSON_NAME]. I completely understand your conc…"
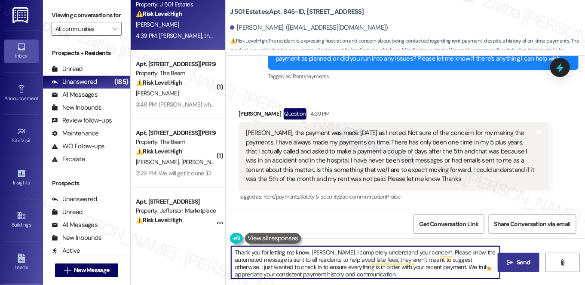
click at [516, 263] on span "Send" at bounding box center [524, 262] width 17 height 9
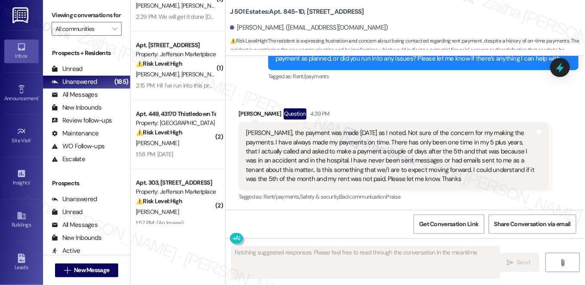
scroll to position [724, 0]
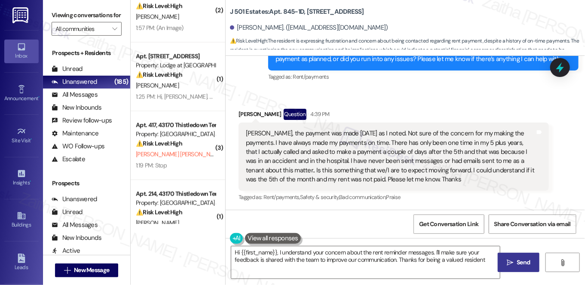
type textarea "Hi {{first_name}}, I understand your concern about the rent reminder messages. …"
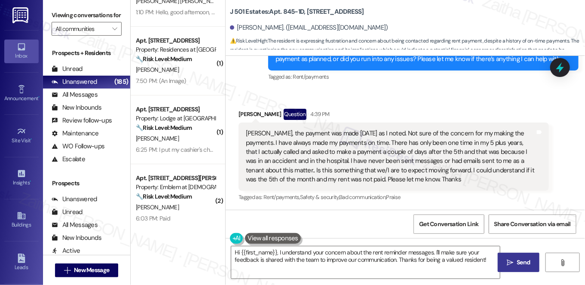
scroll to position [1251, 0]
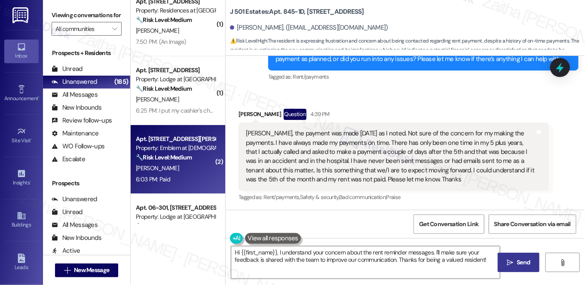
click at [184, 188] on div "Apt. 1800-102, [STREET_ADDRESS][PERSON_NAME] Property: Emblem at [DEMOGRAPHIC_D…" at bounding box center [178, 159] width 95 height 69
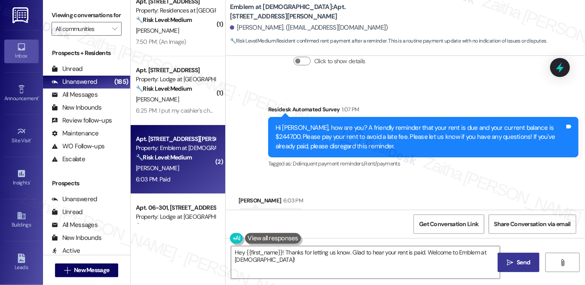
scroll to position [419, 0]
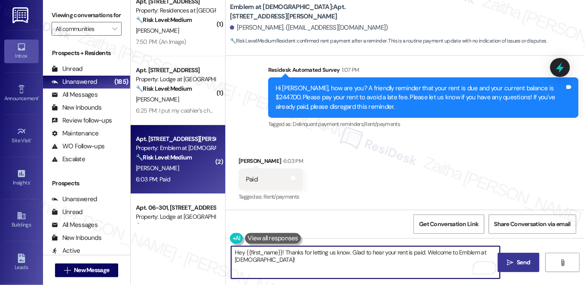
drag, startPoint x: 348, startPoint y: 253, endPoint x: 234, endPoint y: 249, distance: 114.0
click at [233, 249] on textarea "Hey {{first_name}}! Thanks for letting us know. Glad to hear your rent is paid.…" at bounding box center [365, 262] width 269 height 32
click at [243, 160] on div "[PERSON_NAME] 6:03 PM" at bounding box center [271, 163] width 65 height 12
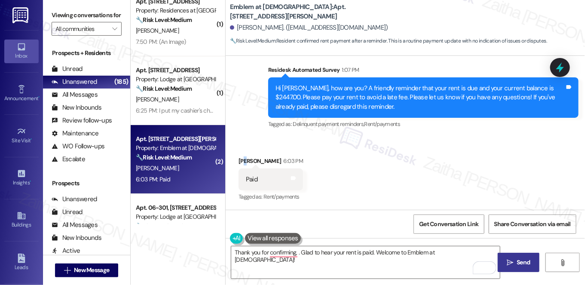
click at [243, 160] on div "Niraj Sharma 6:03 PM" at bounding box center [271, 163] width 65 height 12
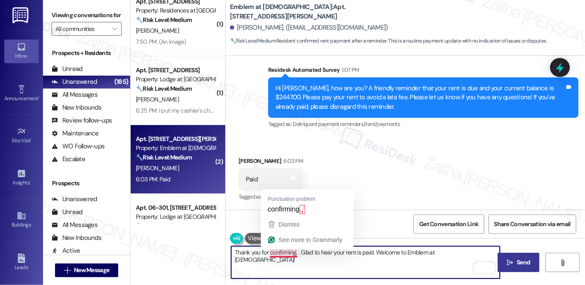
click at [296, 252] on textarea "Thank you for confirming, . Glad to hear your rent is paid. Welcome to Emblem a…" at bounding box center [365, 262] width 269 height 32
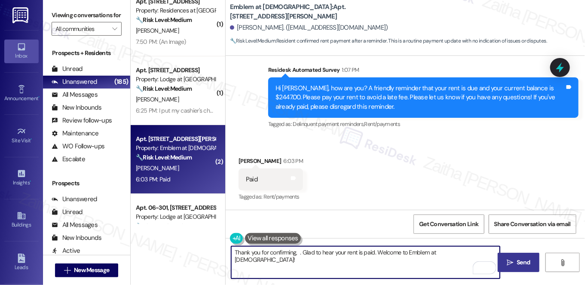
paste textarea "Niraj"
type textarea "Thank you for confirming, [PERSON_NAME] . Glad to hear your rent is paid. Welco…"
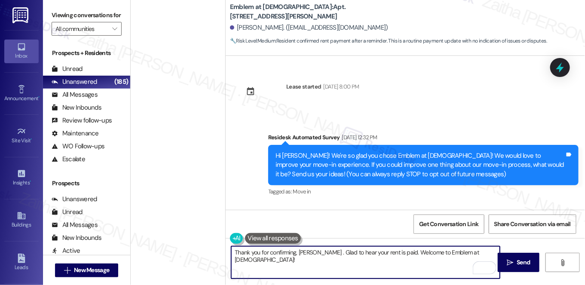
scroll to position [419, 0]
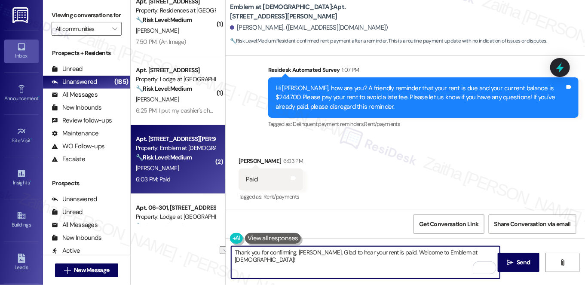
drag, startPoint x: 384, startPoint y: 250, endPoint x: 476, endPoint y: 250, distance: 92.5
click at [476, 250] on textarea "Thank you for confirming, [PERSON_NAME]. Glad to hear your rent is paid. Welcom…" at bounding box center [365, 262] width 269 height 32
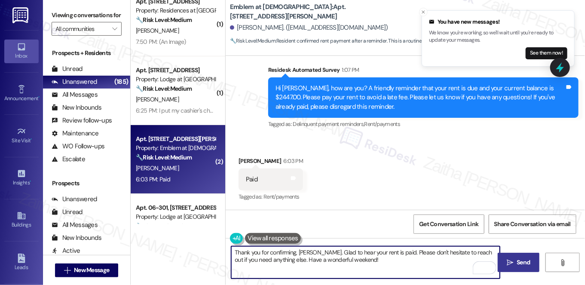
type textarea "Thank you for confirming, [PERSON_NAME]. Glad to hear your rent is paid. Please…"
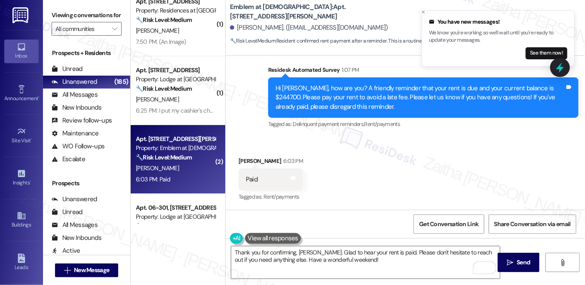
drag, startPoint x: 520, startPoint y: 262, endPoint x: 507, endPoint y: 251, distance: 17.1
click at [520, 262] on span "Send" at bounding box center [523, 262] width 13 height 9
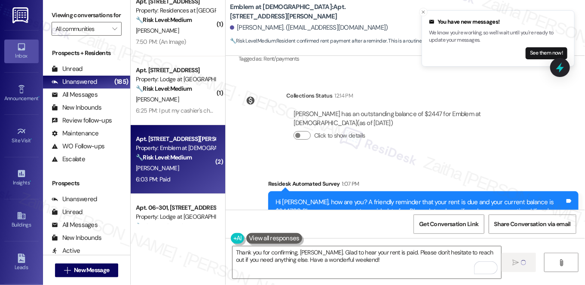
scroll to position [302, 0]
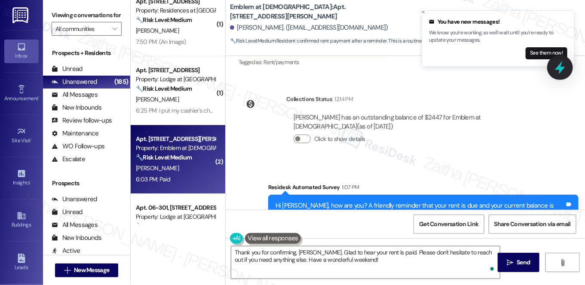
click at [563, 68] on icon at bounding box center [560, 67] width 10 height 13
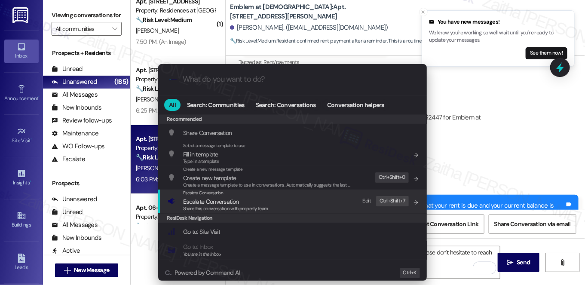
click at [218, 203] on span "Escalate Conversation" at bounding box center [210, 202] width 55 height 8
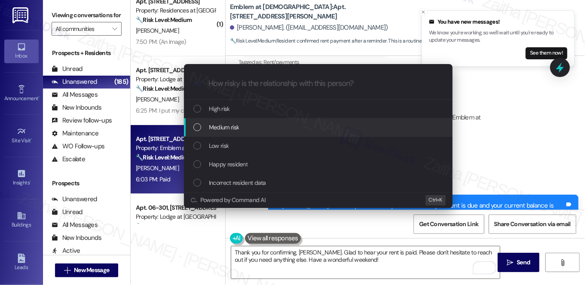
click at [237, 126] on span "Medium risk" at bounding box center [224, 127] width 30 height 9
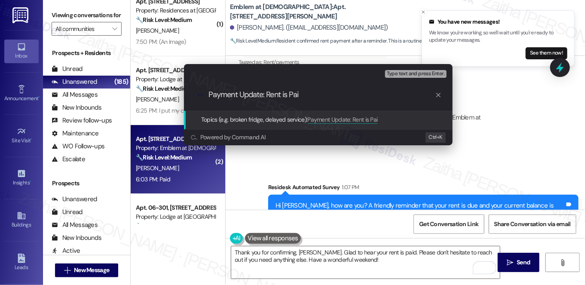
type input "Payment Update: Rent is Paid"
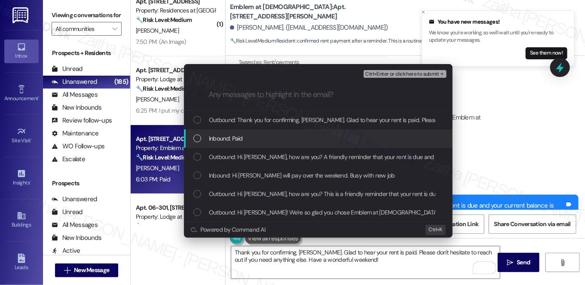
click at [248, 142] on div "Inbound: Paid" at bounding box center [320, 138] width 252 height 9
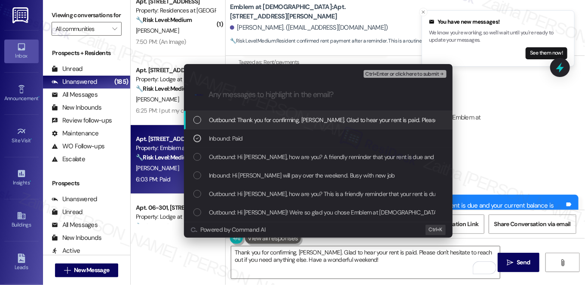
click at [408, 76] on span "Ctrl+Enter or click here to submit" at bounding box center [403, 74] width 74 height 6
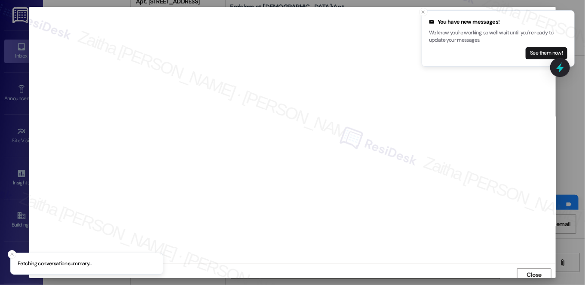
scroll to position [3, 0]
click at [426, 12] on icon "Close toast" at bounding box center [423, 11] width 5 height 5
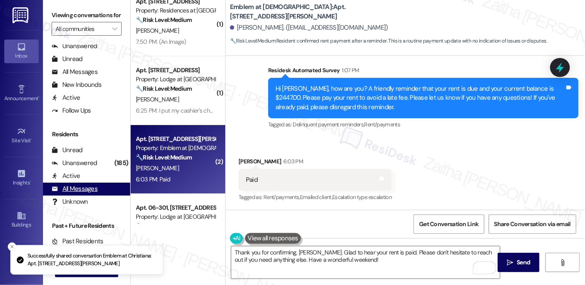
scroll to position [154, 0]
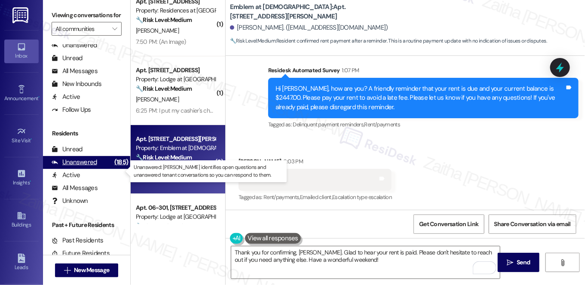
click at [78, 167] on div "Unanswered" at bounding box center [75, 162] width 46 height 9
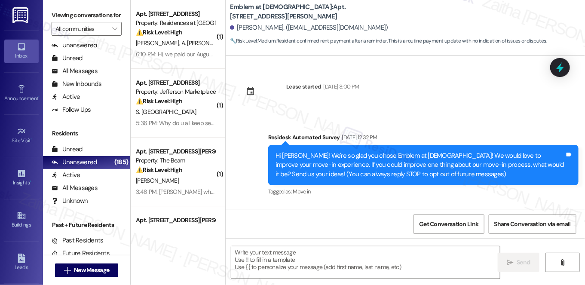
type textarea "Fetching suggested responses. Please feel free to read through the conversation…"
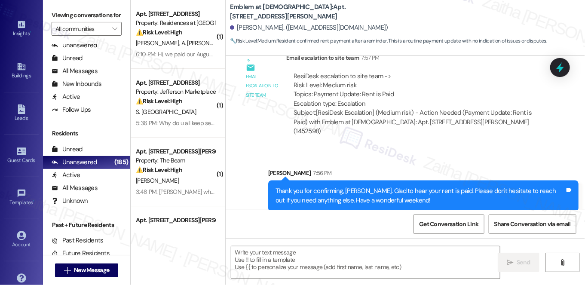
scroll to position [156, 0]
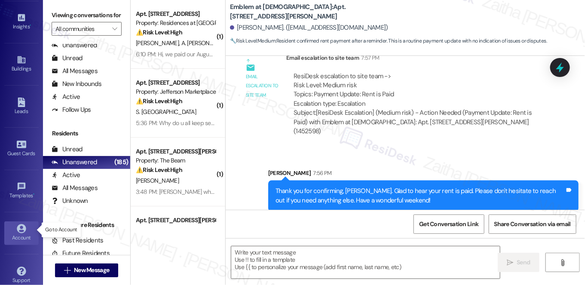
click at [21, 234] on div "Account" at bounding box center [21, 238] width 43 height 9
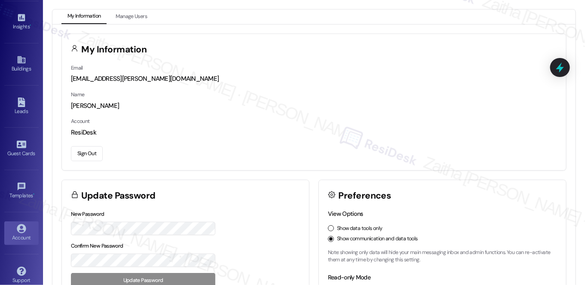
click at [85, 151] on button "Sign Out" at bounding box center [87, 153] width 32 height 15
